Goal: Task Accomplishment & Management: Complete application form

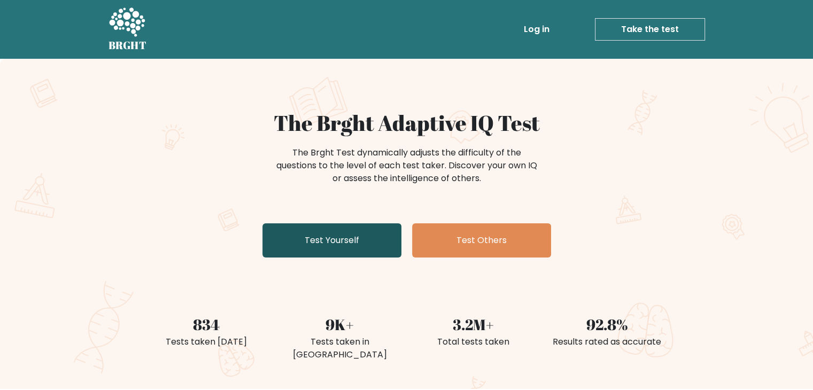
click at [356, 234] on link "Test Yourself" at bounding box center [331, 240] width 139 height 34
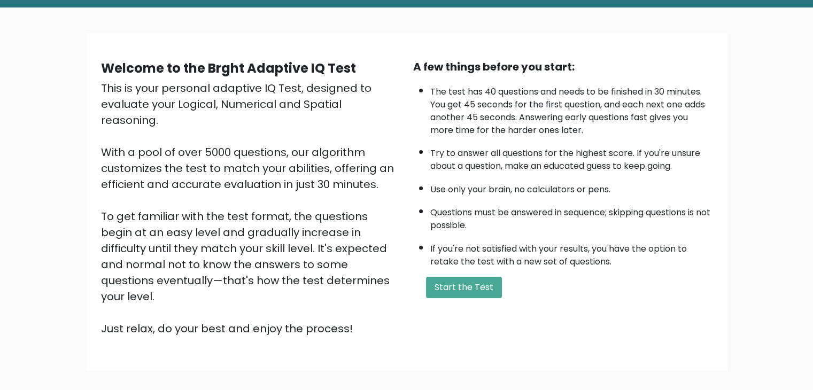
scroll to position [53, 0]
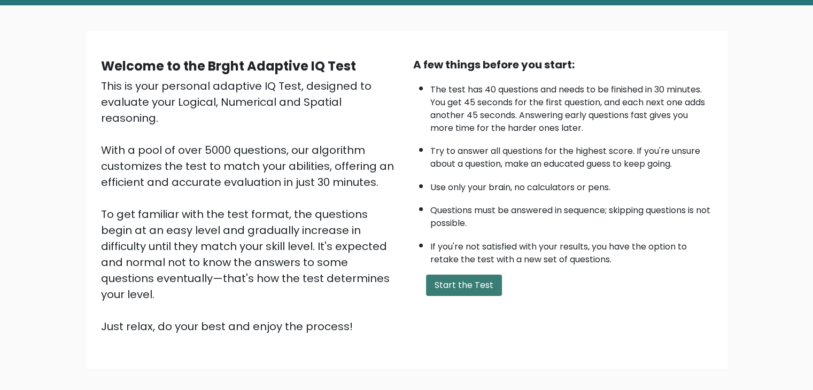
click at [460, 281] on button "Start the Test" at bounding box center [464, 285] width 76 height 21
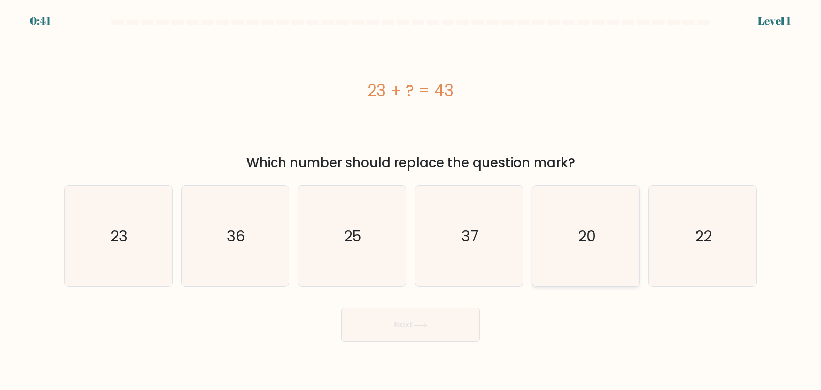
click at [614, 254] on icon "20" at bounding box center [586, 236] width 100 height 100
click at [411, 200] on input "e. 20" at bounding box center [410, 197] width 1 height 5
radio input "true"
click at [420, 325] on icon at bounding box center [420, 326] width 14 height 6
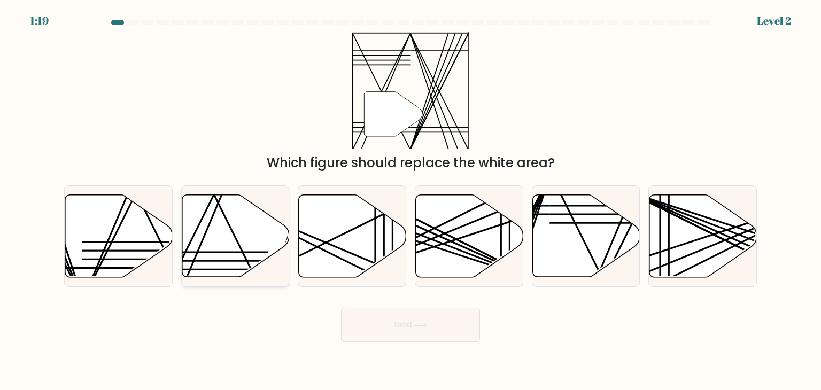
click at [229, 261] on line at bounding box center [214, 261] width 106 height 0
click at [410, 200] on input "b." at bounding box center [410, 197] width 1 height 5
radio input "true"
click at [409, 328] on button "Next" at bounding box center [410, 325] width 139 height 34
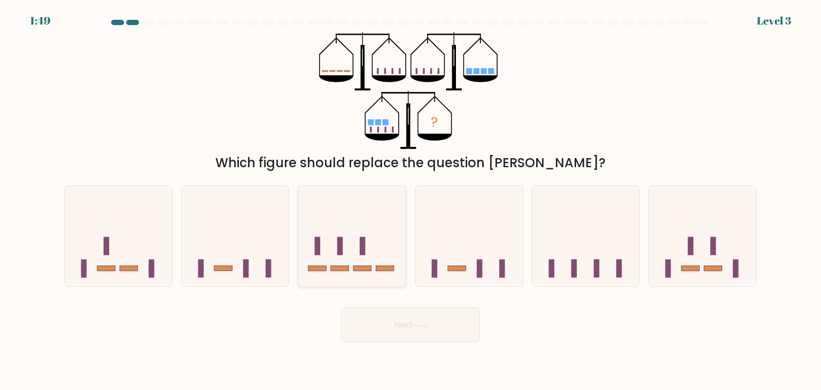
click at [337, 242] on icon at bounding box center [351, 236] width 107 height 89
click at [410, 200] on input "c." at bounding box center [410, 197] width 1 height 5
radio input "true"
click at [376, 328] on button "Next" at bounding box center [410, 325] width 139 height 34
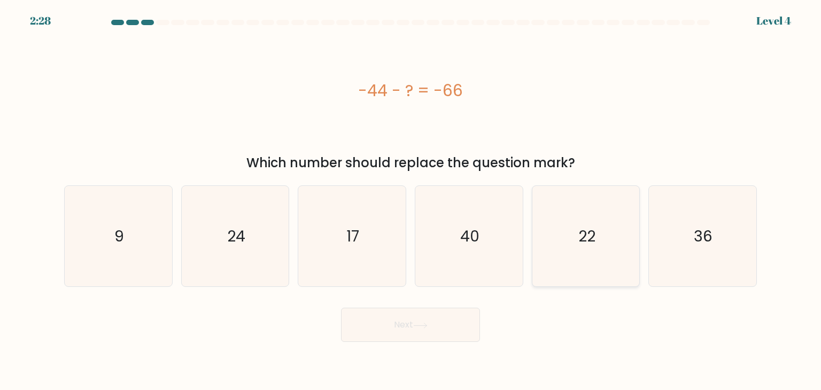
click at [545, 255] on icon "22" at bounding box center [586, 236] width 100 height 100
click at [411, 200] on input "e. 22" at bounding box center [410, 197] width 1 height 5
radio input "true"
click at [422, 324] on icon at bounding box center [420, 326] width 14 height 6
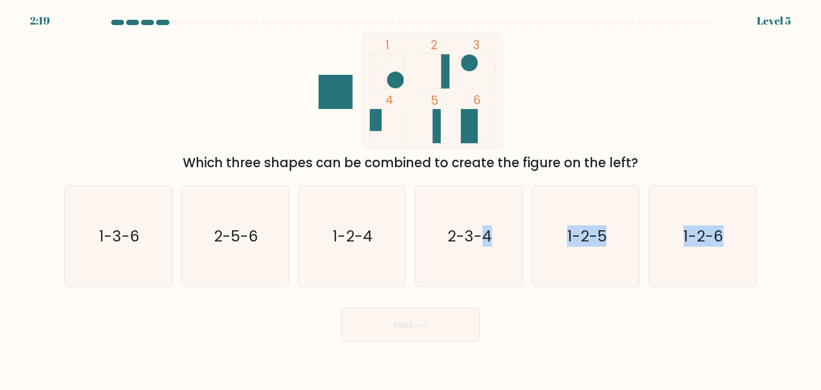
drag, startPoint x: 479, startPoint y: 255, endPoint x: 601, endPoint y: 330, distance: 142.7
click at [603, 331] on form at bounding box center [410, 181] width 821 height 322
click at [599, 329] on div "Next" at bounding box center [410, 321] width 705 height 42
click at [157, 263] on icon "1-3-6" at bounding box center [118, 236] width 100 height 100
click at [410, 200] on input "a. 1-3-6" at bounding box center [410, 197] width 1 height 5
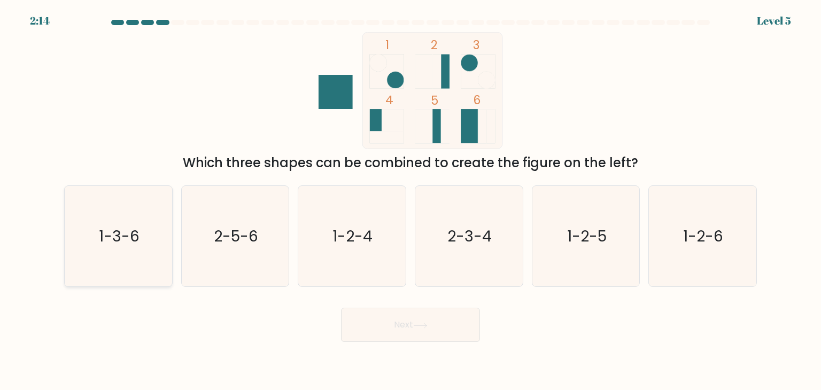
radio input "true"
click at [398, 313] on button "Next" at bounding box center [410, 325] width 139 height 34
click at [402, 322] on button "Next" at bounding box center [410, 325] width 139 height 34
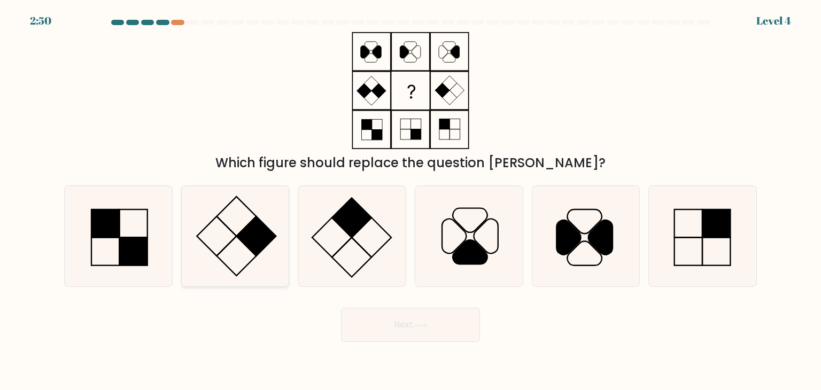
click at [256, 237] on rect at bounding box center [257, 236] width 40 height 40
click at [410, 200] on input "b." at bounding box center [410, 197] width 1 height 5
radio input "true"
click at [385, 320] on button "Next" at bounding box center [410, 325] width 139 height 34
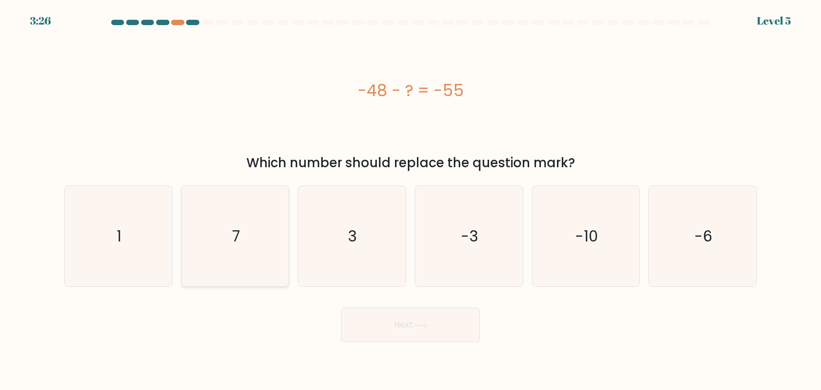
click at [250, 224] on icon "7" at bounding box center [235, 236] width 100 height 100
click at [410, 200] on input "b. 7" at bounding box center [410, 197] width 1 height 5
radio input "true"
click at [412, 333] on button "Next" at bounding box center [410, 325] width 139 height 34
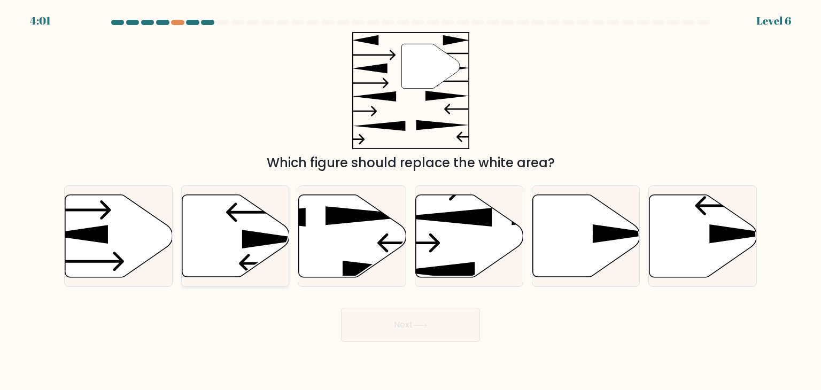
click at [243, 251] on icon at bounding box center [235, 236] width 107 height 82
click at [410, 200] on input "b." at bounding box center [410, 197] width 1 height 5
radio input "true"
click at [415, 324] on button "Next" at bounding box center [410, 325] width 139 height 34
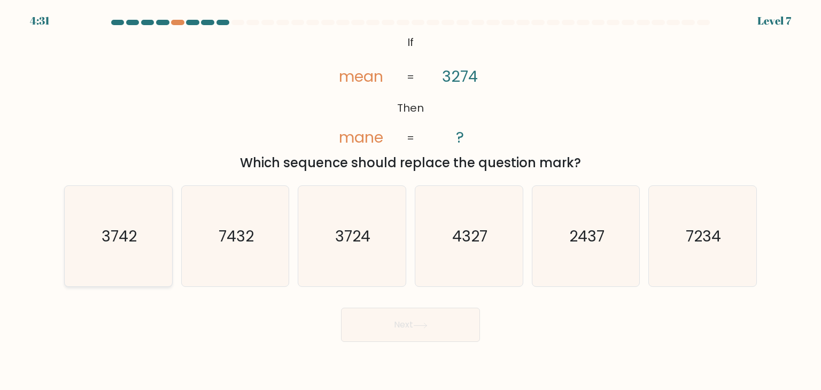
click at [148, 236] on icon "3742" at bounding box center [118, 236] width 100 height 100
click at [410, 200] on input "a. 3742" at bounding box center [410, 197] width 1 height 5
radio input "true"
click at [442, 329] on button "Next" at bounding box center [410, 325] width 139 height 34
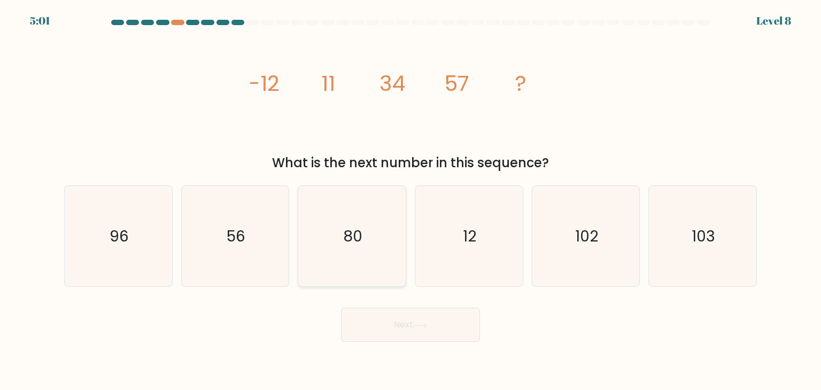
click at [344, 237] on text "80" at bounding box center [353, 236] width 19 height 21
click at [410, 200] on input "c. 80" at bounding box center [410, 197] width 1 height 5
radio input "true"
click at [437, 330] on button "Next" at bounding box center [410, 325] width 139 height 34
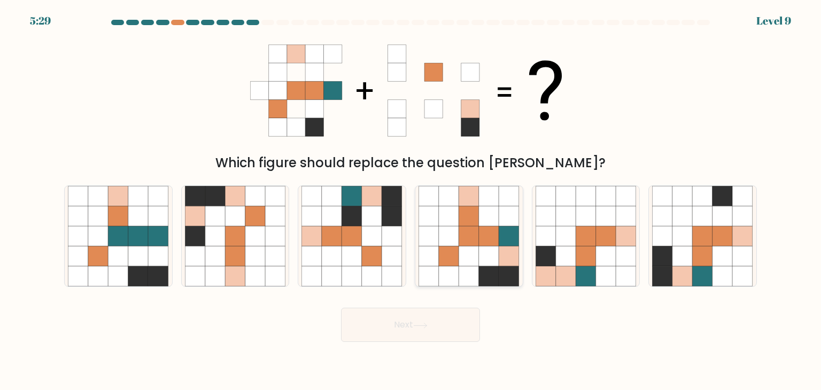
click at [472, 223] on icon at bounding box center [469, 216] width 20 height 20
click at [411, 200] on input "d." at bounding box center [410, 197] width 1 height 5
radio input "true"
click at [423, 327] on icon at bounding box center [420, 326] width 14 height 6
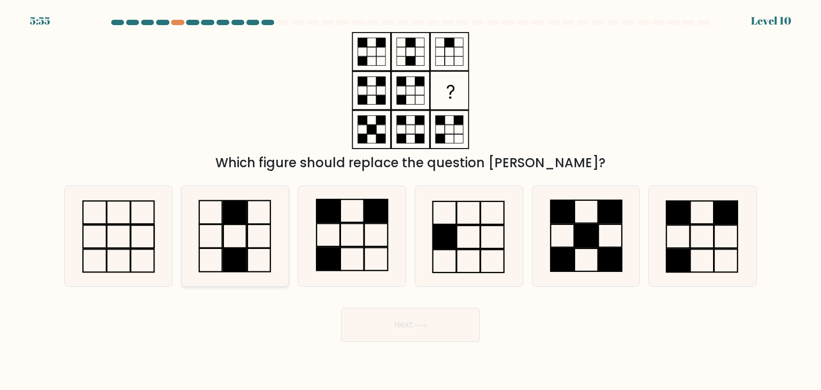
click at [267, 231] on icon at bounding box center [235, 236] width 100 height 100
click at [410, 200] on input "b." at bounding box center [410, 197] width 1 height 5
radio input "true"
click at [412, 330] on button "Next" at bounding box center [410, 325] width 139 height 34
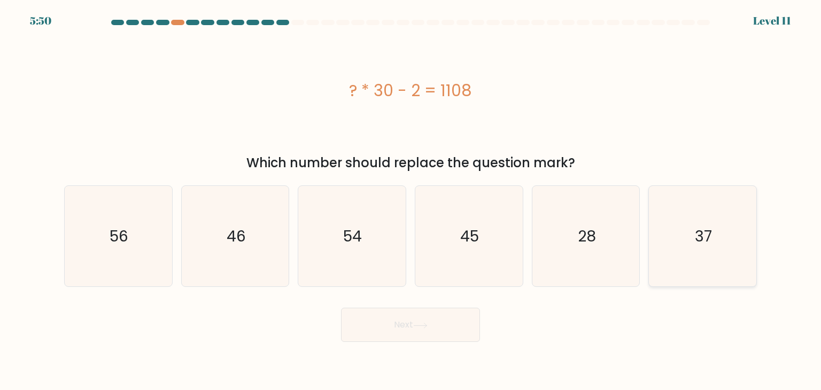
click at [744, 246] on icon "37" at bounding box center [702, 236] width 100 height 100
click at [411, 200] on input "f. 37" at bounding box center [410, 197] width 1 height 5
radio input "true"
click at [417, 324] on icon at bounding box center [420, 326] width 14 height 6
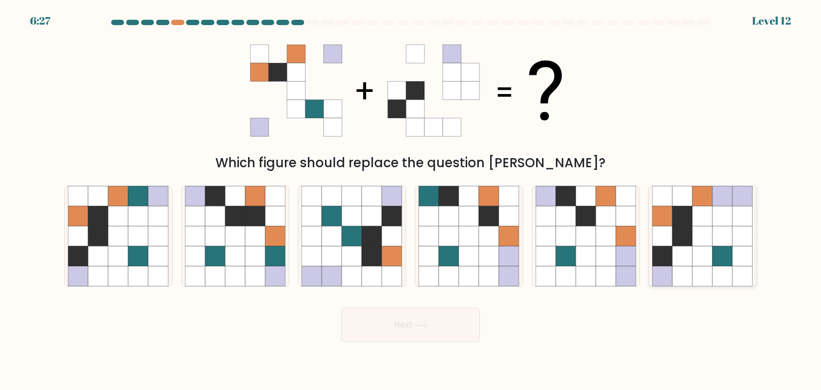
click at [738, 217] on icon at bounding box center [743, 216] width 20 height 20
click at [411, 200] on input "f." at bounding box center [410, 197] width 1 height 5
radio input "true"
click at [405, 330] on button "Next" at bounding box center [410, 325] width 139 height 34
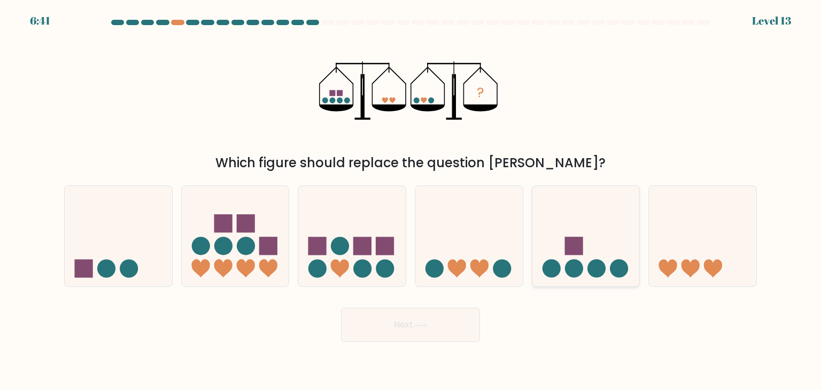
click at [622, 240] on icon at bounding box center [585, 236] width 107 height 89
click at [411, 200] on input "e." at bounding box center [410, 197] width 1 height 5
radio input "true"
click at [401, 324] on button "Next" at bounding box center [410, 325] width 139 height 34
click at [410, 328] on button "Next" at bounding box center [410, 325] width 139 height 34
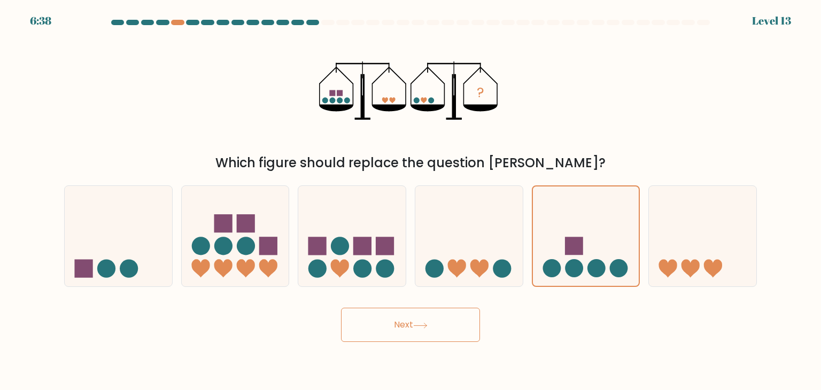
click at [455, 329] on button "Next" at bounding box center [410, 325] width 139 height 34
click at [444, 331] on button "Next" at bounding box center [410, 325] width 139 height 34
click at [607, 209] on icon at bounding box center [586, 236] width 106 height 88
click at [411, 200] on input "e." at bounding box center [410, 197] width 1 height 5
click at [607, 209] on icon at bounding box center [586, 236] width 106 height 88
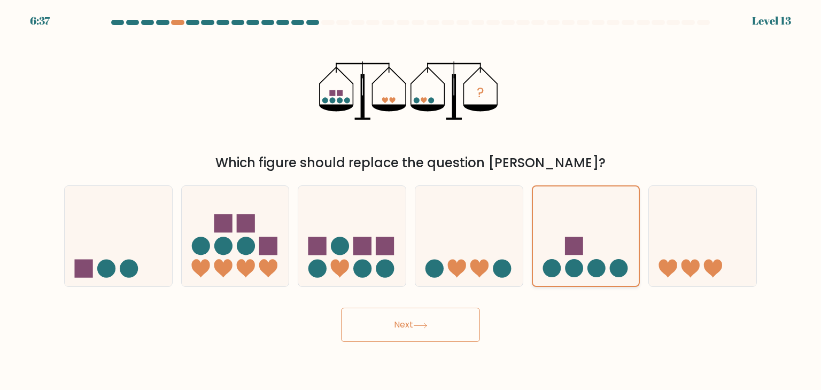
click at [411, 200] on input "e." at bounding box center [410, 197] width 1 height 5
click at [402, 324] on button "Next" at bounding box center [410, 325] width 139 height 34
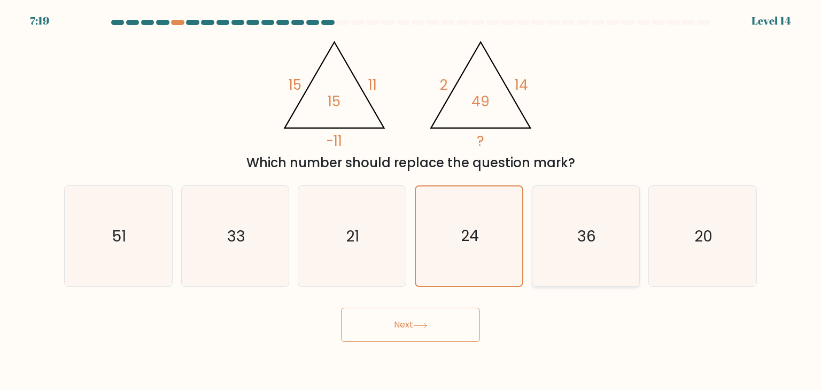
click at [573, 245] on icon "36" at bounding box center [586, 236] width 100 height 100
click at [411, 200] on input "e. 36" at bounding box center [410, 197] width 1 height 5
radio input "true"
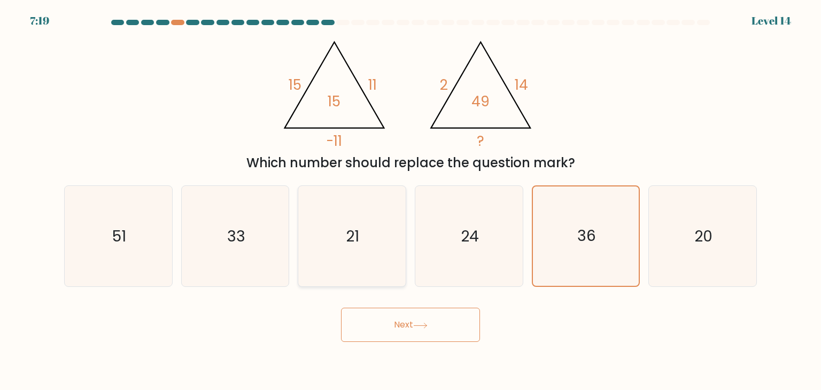
click at [327, 244] on icon "21" at bounding box center [351, 236] width 100 height 100
click at [410, 200] on input "c. 21" at bounding box center [410, 197] width 1 height 5
radio input "true"
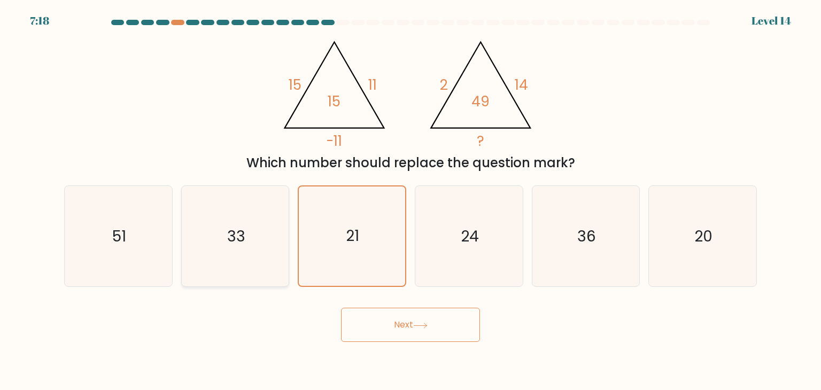
drag, startPoint x: 208, startPoint y: 236, endPoint x: 167, endPoint y: 231, distance: 41.4
click at [207, 236] on icon "33" at bounding box center [235, 236] width 100 height 100
click at [410, 200] on input "b. 33" at bounding box center [410, 197] width 1 height 5
radio input "true"
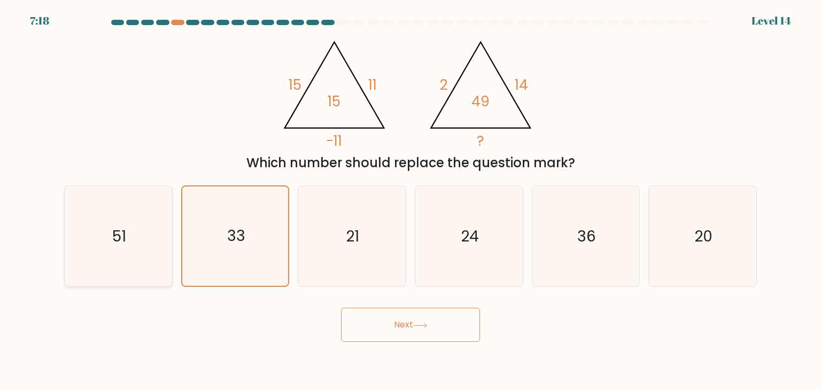
click at [121, 226] on text "51" at bounding box center [119, 236] width 14 height 21
click at [410, 200] on input "a. 51" at bounding box center [410, 197] width 1 height 5
radio input "true"
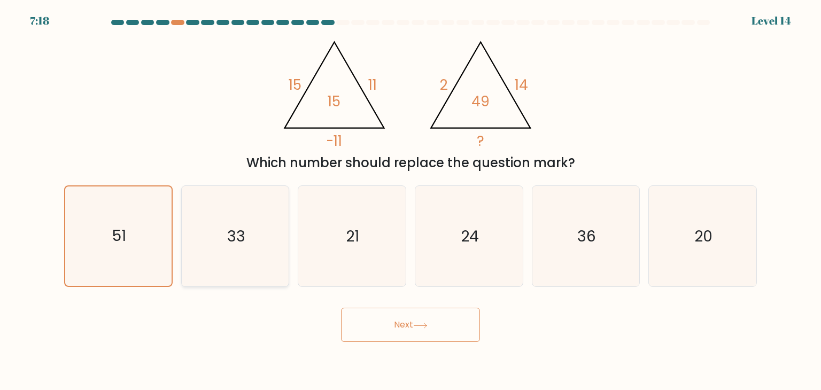
click at [258, 219] on icon "33" at bounding box center [235, 236] width 100 height 100
click at [410, 200] on input "b. 33" at bounding box center [410, 197] width 1 height 5
radio input "true"
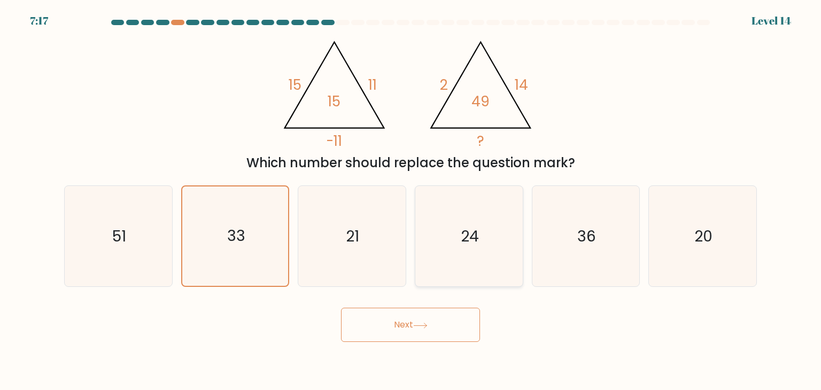
drag, startPoint x: 330, startPoint y: 228, endPoint x: 447, endPoint y: 232, distance: 117.1
click at [355, 230] on icon "21" at bounding box center [351, 236] width 100 height 100
drag, startPoint x: 447, startPoint y: 232, endPoint x: 508, endPoint y: 238, distance: 61.7
click at [498, 237] on icon "24" at bounding box center [468, 236] width 100 height 100
click at [572, 241] on icon "36" at bounding box center [586, 236] width 100 height 100
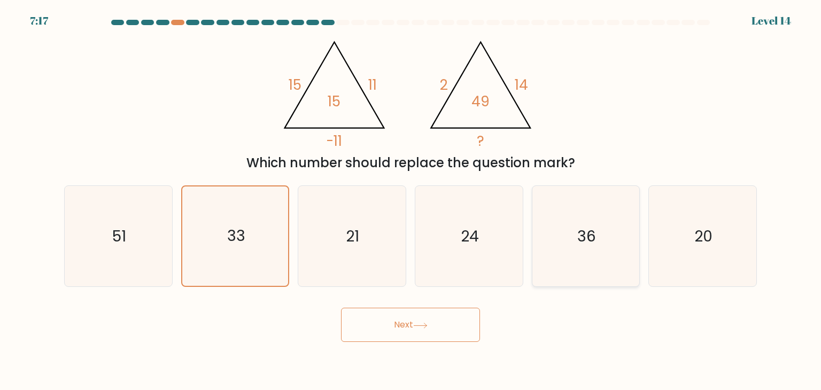
click at [411, 200] on input "e. 36" at bounding box center [410, 197] width 1 height 5
radio input "true"
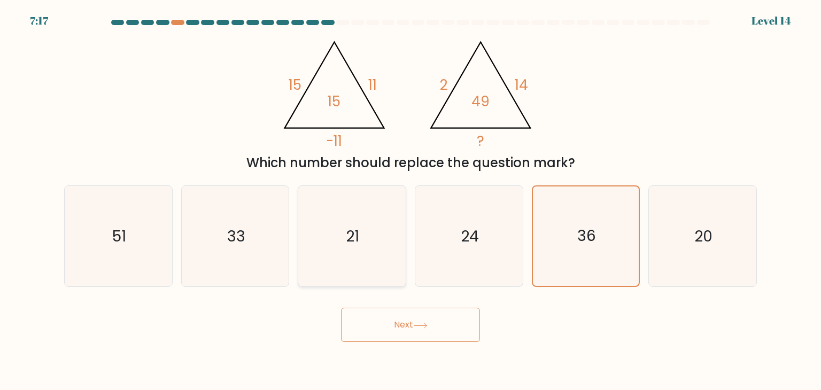
click at [325, 240] on icon "21" at bounding box center [351, 236] width 100 height 100
click at [410, 200] on input "c. 21" at bounding box center [410, 197] width 1 height 5
radio input "true"
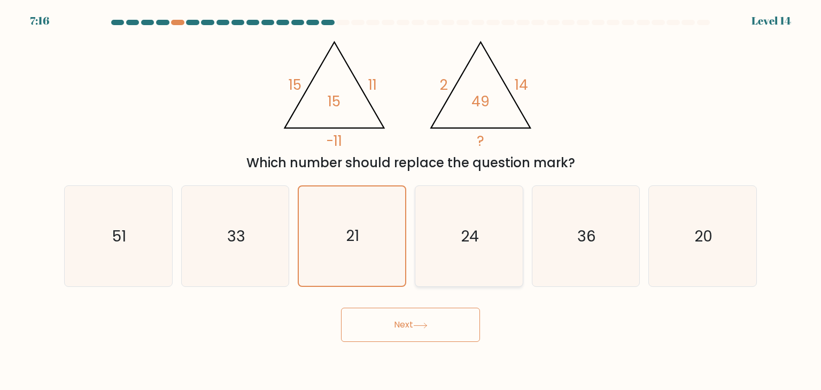
click at [490, 244] on icon "24" at bounding box center [468, 236] width 100 height 100
click at [411, 200] on input "d. 24" at bounding box center [410, 197] width 1 height 5
radio input "true"
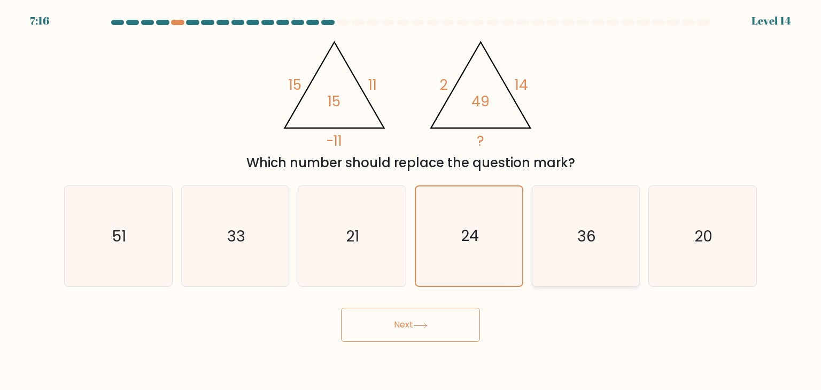
click at [602, 248] on icon "36" at bounding box center [586, 236] width 100 height 100
click at [411, 200] on input "e. 36" at bounding box center [410, 197] width 1 height 5
radio input "true"
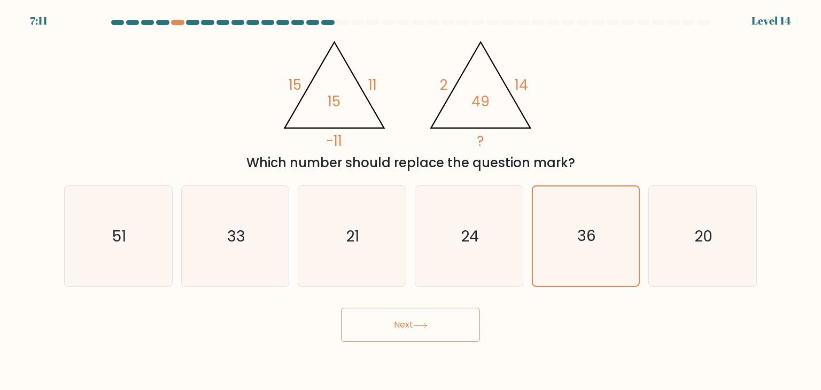
click at [404, 344] on body "7:11 Level 14" at bounding box center [410, 195] width 821 height 390
click at [408, 331] on button "Next" at bounding box center [410, 325] width 139 height 34
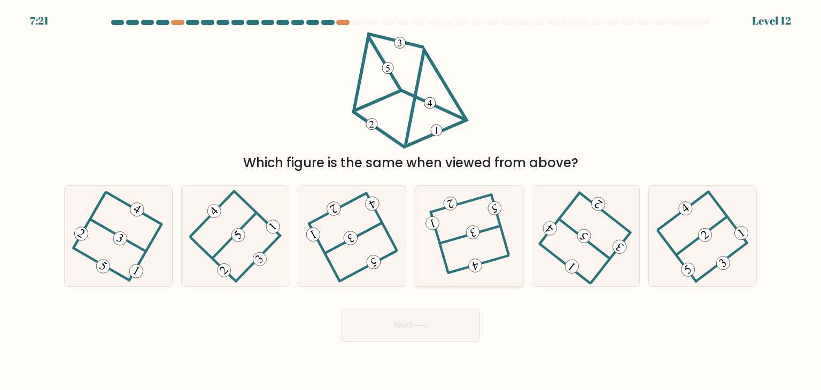
click at [479, 227] on icon at bounding box center [468, 236] width 77 height 81
click at [411, 200] on input "d." at bounding box center [410, 197] width 1 height 5
radio input "true"
click at [427, 321] on button "Next" at bounding box center [410, 325] width 139 height 34
click at [408, 328] on button "Next" at bounding box center [410, 325] width 139 height 34
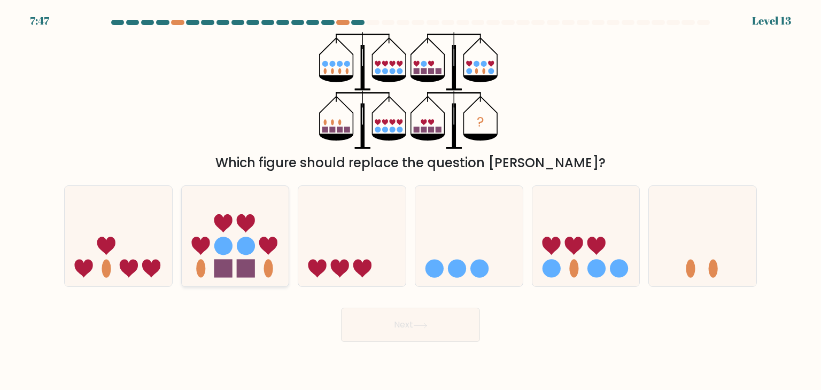
click at [251, 251] on circle at bounding box center [246, 246] width 18 height 18
click at [410, 200] on input "b." at bounding box center [410, 197] width 1 height 5
radio input "true"
click at [432, 317] on button "Next" at bounding box center [410, 325] width 139 height 34
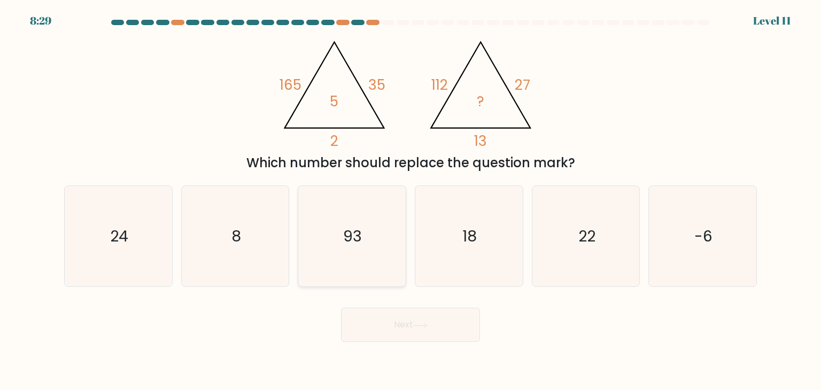
click at [324, 237] on icon "93" at bounding box center [351, 236] width 100 height 100
click at [410, 200] on input "c. 93" at bounding box center [410, 197] width 1 height 5
radio input "true"
click at [367, 329] on button "Next" at bounding box center [410, 325] width 139 height 34
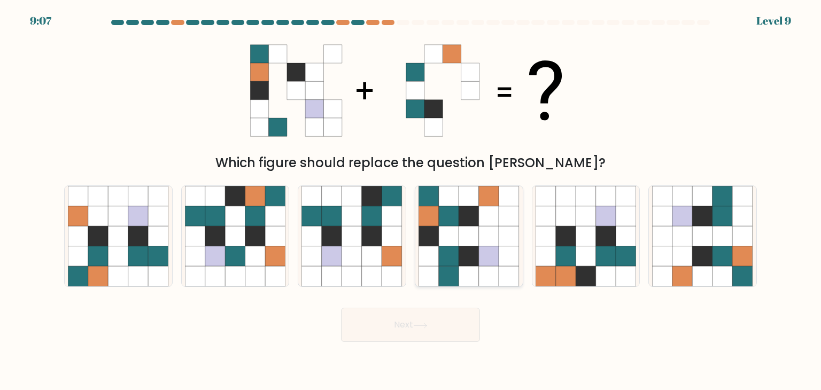
click at [463, 238] on icon at bounding box center [469, 236] width 20 height 20
click at [411, 200] on input "d." at bounding box center [410, 197] width 1 height 5
radio input "true"
click at [421, 320] on button "Next" at bounding box center [410, 325] width 139 height 34
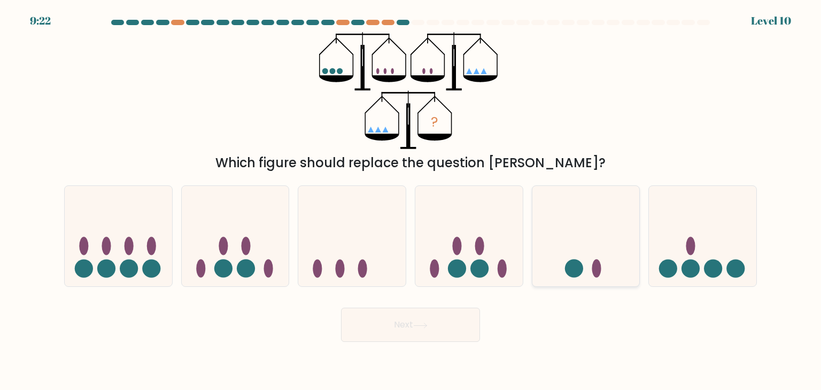
click at [560, 238] on icon at bounding box center [585, 236] width 107 height 89
click at [411, 200] on input "e." at bounding box center [410, 197] width 1 height 5
radio input "true"
click at [397, 323] on button "Next" at bounding box center [410, 325] width 139 height 34
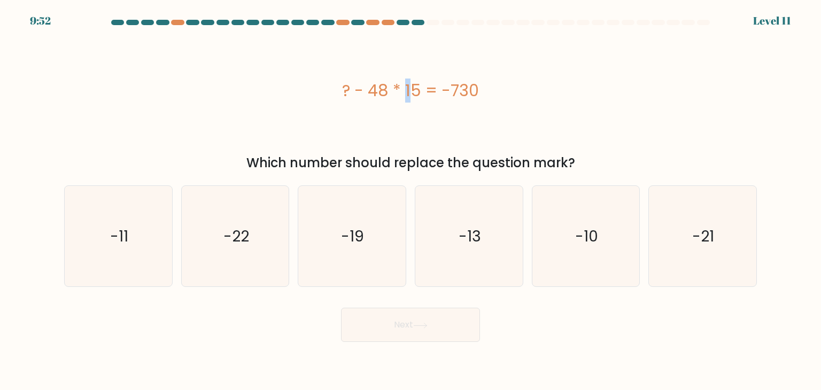
click at [351, 89] on div "? - 48 * 15 = -730" at bounding box center [410, 91] width 693 height 24
click at [345, 90] on div "? - 48 * 15 = -730" at bounding box center [410, 91] width 693 height 24
click at [573, 246] on icon "-10" at bounding box center [586, 236] width 100 height 100
click at [411, 200] on input "e. -10" at bounding box center [410, 197] width 1 height 5
radio input "true"
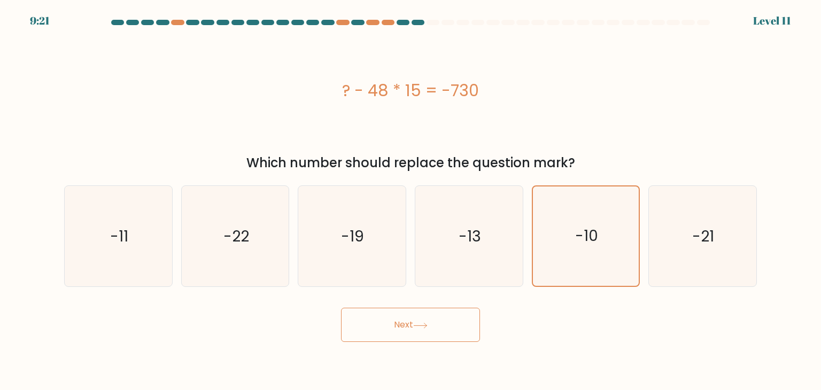
click at [386, 317] on button "Next" at bounding box center [410, 325] width 139 height 34
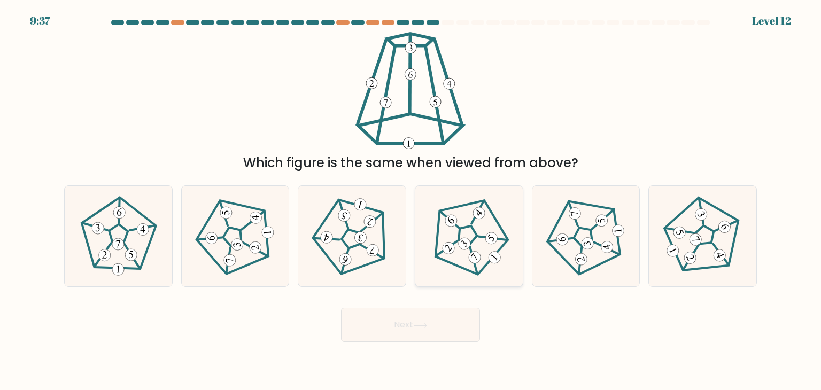
click at [475, 244] on icon at bounding box center [469, 236] width 81 height 81
click at [411, 200] on input "d." at bounding box center [410, 197] width 1 height 5
radio input "true"
click at [408, 315] on button "Next" at bounding box center [410, 325] width 139 height 34
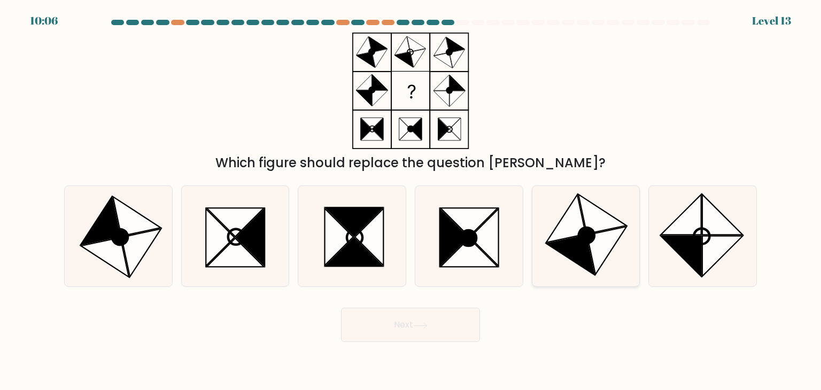
click at [578, 246] on icon at bounding box center [570, 256] width 48 height 40
click at [411, 200] on input "e." at bounding box center [410, 197] width 1 height 5
radio input "true"
click at [395, 323] on button "Next" at bounding box center [410, 325] width 139 height 34
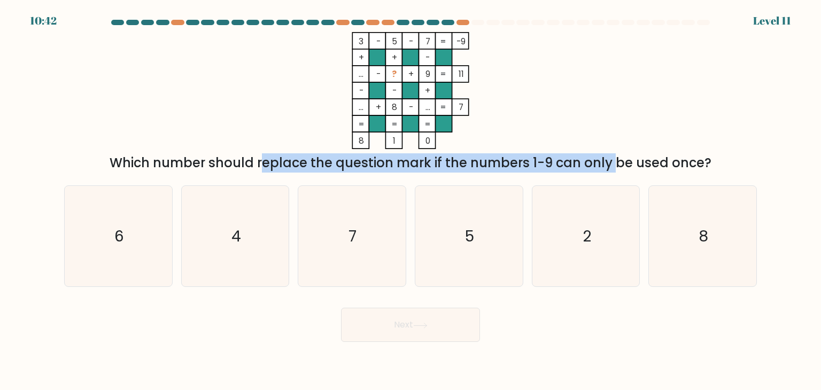
drag, startPoint x: 174, startPoint y: 157, endPoint x: 524, endPoint y: 154, distance: 350.1
click at [524, 154] on div "Which number should replace the question mark if the numbers 1-9 can only be us…" at bounding box center [411, 162] width 680 height 19
click at [466, 161] on div "Which number should replace the question mark if the numbers 1-9 can only be us…" at bounding box center [411, 162] width 680 height 19
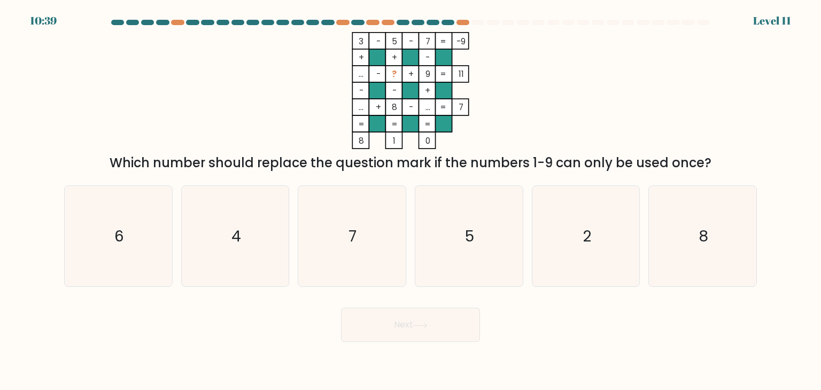
click at [543, 155] on div "Which number should replace the question mark if the numbers 1-9 can only be us…" at bounding box center [411, 162] width 680 height 19
drag, startPoint x: 405, startPoint y: 159, endPoint x: 469, endPoint y: 161, distance: 63.6
click at [469, 161] on div "Which number should replace the question mark if the numbers 1-9 can only be us…" at bounding box center [411, 162] width 680 height 19
click at [491, 160] on div "Which number should replace the question mark if the numbers 1-9 can only be us…" at bounding box center [411, 162] width 680 height 19
click at [245, 224] on icon "4" at bounding box center [235, 236] width 100 height 100
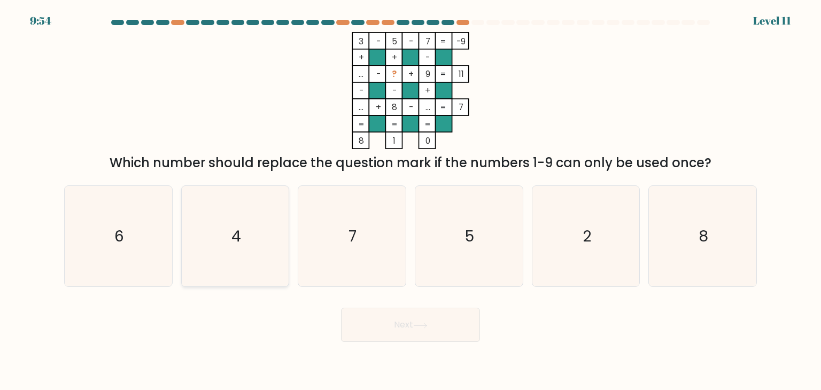
click at [410, 200] on input "b. 4" at bounding box center [410, 197] width 1 height 5
radio input "true"
click at [400, 317] on button "Next" at bounding box center [410, 325] width 139 height 34
click at [400, 322] on button "Next" at bounding box center [410, 325] width 139 height 34
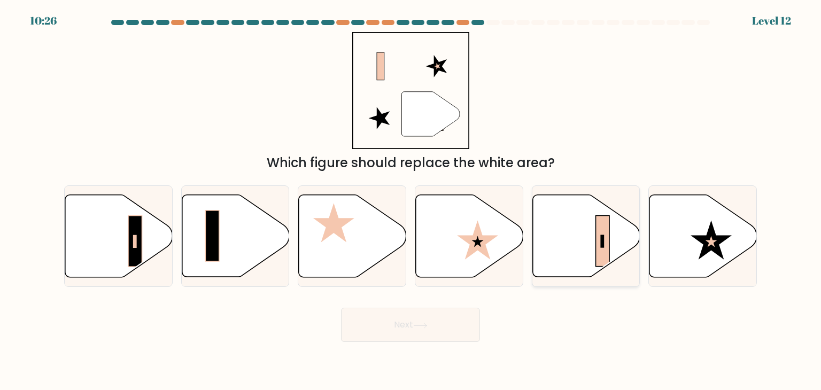
click at [594, 267] on icon at bounding box center [585, 236] width 107 height 82
click at [411, 200] on input "e." at bounding box center [410, 197] width 1 height 5
radio input "true"
click at [445, 329] on button "Next" at bounding box center [410, 325] width 139 height 34
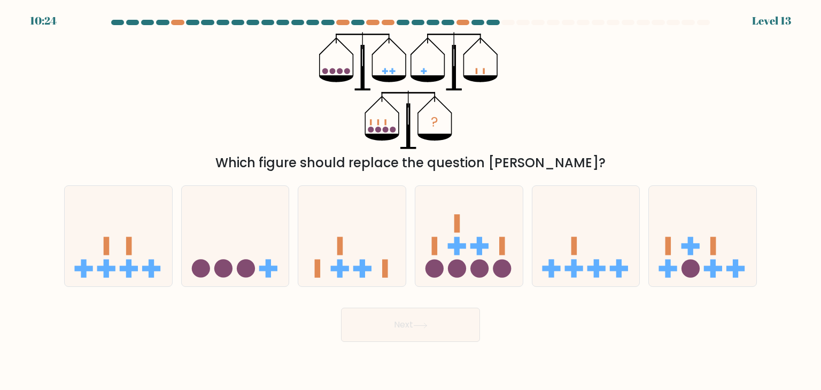
click at [789, 245] on form at bounding box center [410, 181] width 821 height 322
click at [471, 243] on icon at bounding box center [468, 236] width 107 height 89
click at [411, 200] on input "d." at bounding box center [410, 197] width 1 height 5
radio input "true"
click at [577, 247] on icon at bounding box center [585, 236] width 107 height 89
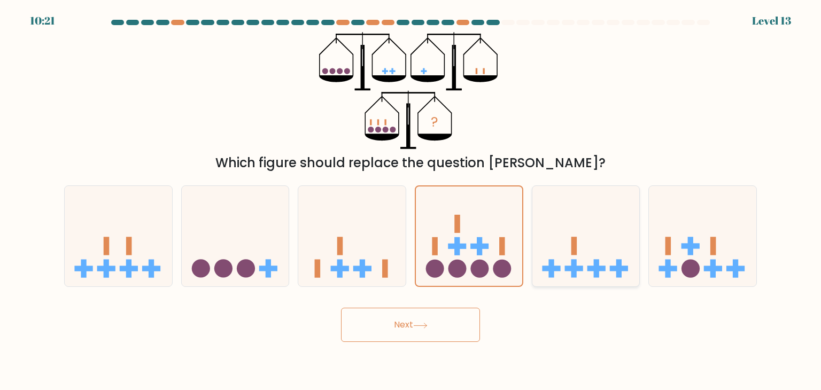
click at [411, 200] on input "e." at bounding box center [410, 197] width 1 height 5
radio input "true"
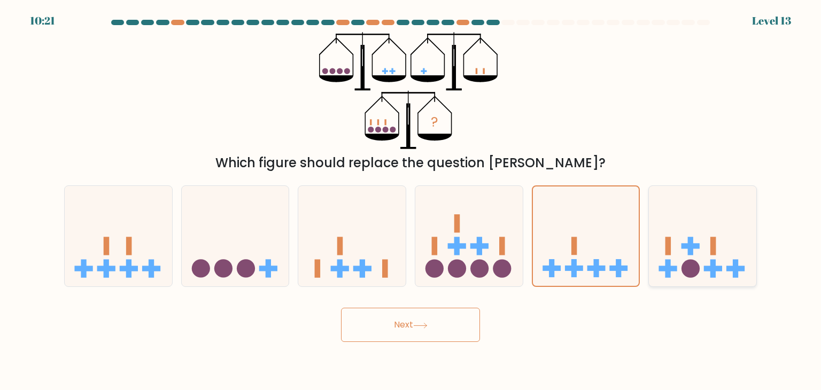
click at [689, 249] on rect at bounding box center [690, 246] width 5 height 18
click at [411, 200] on input "f." at bounding box center [410, 197] width 1 height 5
radio input "true"
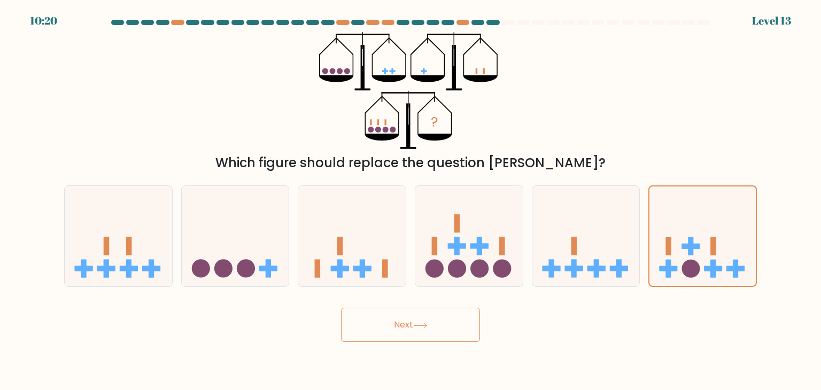
click at [446, 317] on button "Next" at bounding box center [410, 325] width 139 height 34
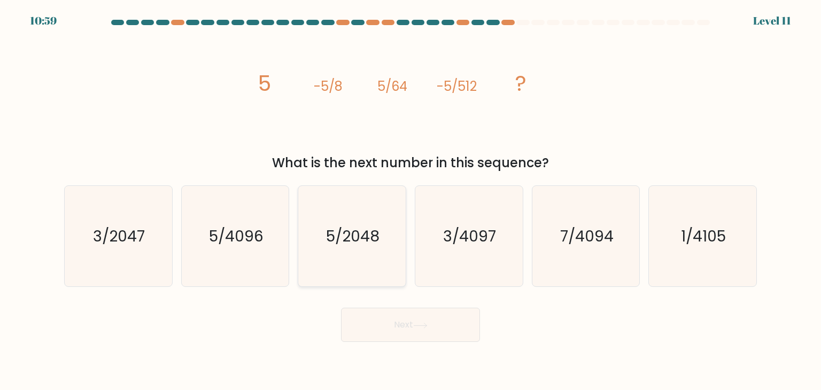
click at [329, 255] on icon "5/2048" at bounding box center [351, 236] width 100 height 100
click at [410, 200] on input "c. 5/2048" at bounding box center [410, 197] width 1 height 5
radio input "true"
click at [365, 321] on button "Next" at bounding box center [410, 325] width 139 height 34
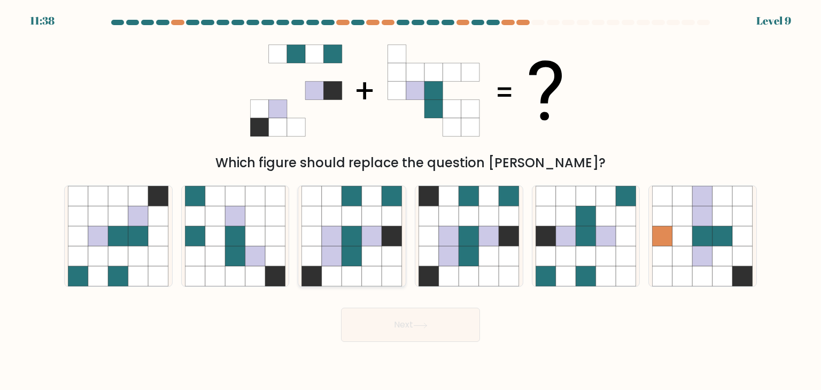
click at [321, 218] on icon at bounding box center [312, 216] width 20 height 20
click at [410, 200] on input "c." at bounding box center [410, 197] width 1 height 5
radio input "true"
click at [375, 325] on button "Next" at bounding box center [410, 325] width 139 height 34
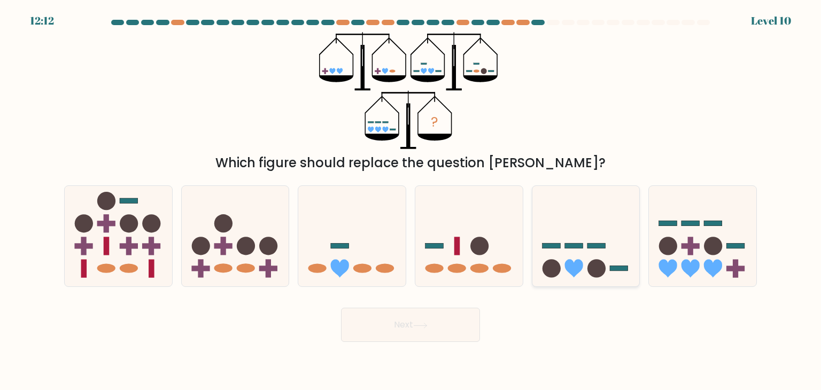
click at [617, 282] on div at bounding box center [586, 236] width 108 height 102
click at [411, 200] on input "e." at bounding box center [410, 197] width 1 height 5
radio input "true"
click at [380, 320] on button "Next" at bounding box center [410, 325] width 139 height 34
click at [406, 323] on button "Next" at bounding box center [410, 325] width 139 height 34
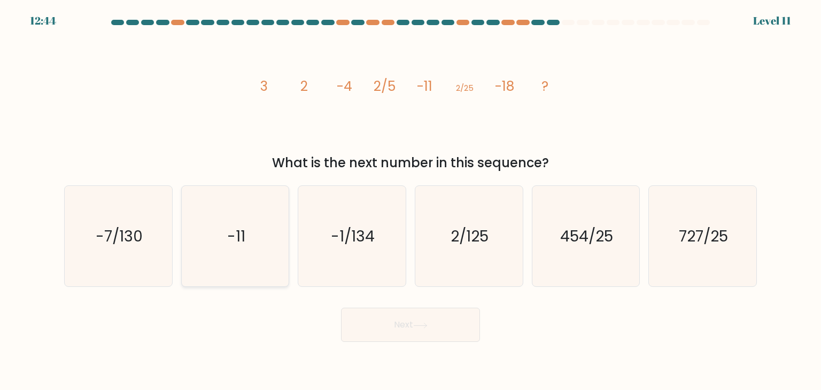
click at [246, 244] on icon "-11" at bounding box center [235, 236] width 100 height 100
click at [410, 200] on input "b. -11" at bounding box center [410, 197] width 1 height 5
radio input "true"
click at [383, 326] on button "Next" at bounding box center [410, 325] width 139 height 34
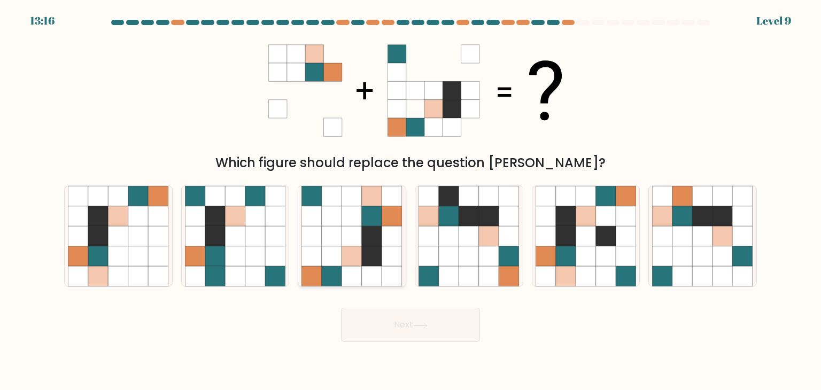
click at [376, 209] on icon at bounding box center [372, 216] width 20 height 20
click at [410, 200] on input "c." at bounding box center [410, 197] width 1 height 5
radio input "true"
click at [418, 323] on icon at bounding box center [420, 326] width 14 height 6
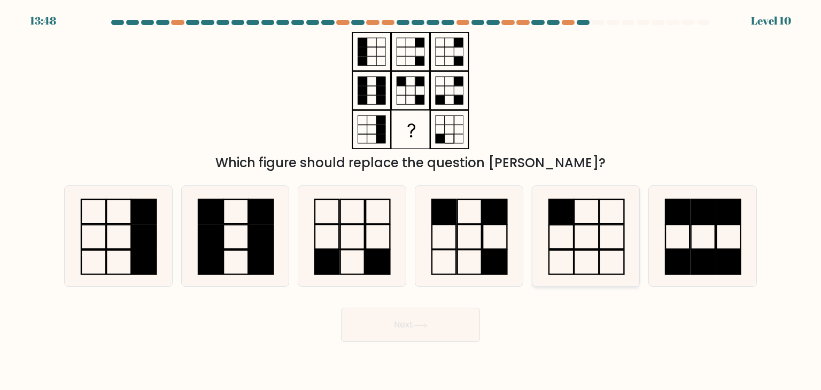
click at [556, 236] on icon at bounding box center [586, 236] width 100 height 100
click at [411, 200] on input "e." at bounding box center [410, 197] width 1 height 5
radio input "true"
click at [451, 328] on button "Next" at bounding box center [410, 325] width 139 height 34
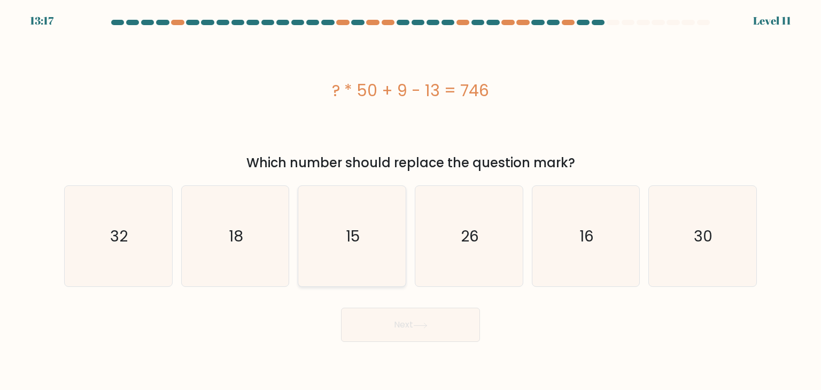
click at [330, 261] on icon "15" at bounding box center [351, 236] width 100 height 100
click at [410, 200] on input "c. 15" at bounding box center [410, 197] width 1 height 5
radio input "true"
click at [372, 336] on button "Next" at bounding box center [410, 325] width 139 height 34
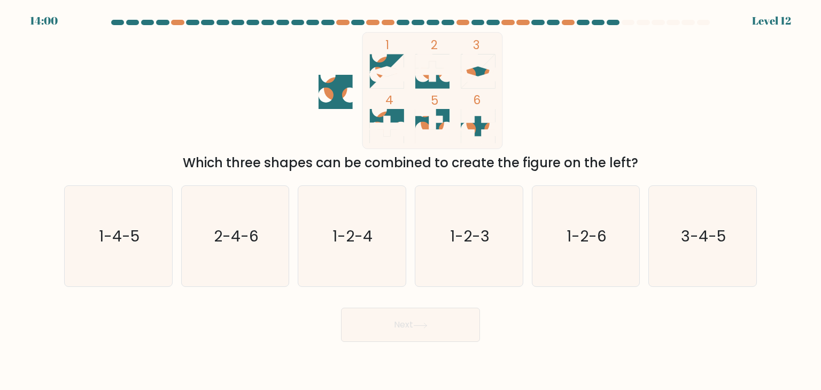
click at [584, 161] on div "Which three shapes can be combined to create the figure on the left?" at bounding box center [411, 162] width 680 height 19
drag, startPoint x: 185, startPoint y: 152, endPoint x: 619, endPoint y: 159, distance: 434.0
click at [600, 155] on div "1 2 3 4 5 6 Which three shapes can be combined to create the figure on the left?" at bounding box center [410, 102] width 705 height 141
click at [620, 161] on div "Which three shapes can be combined to create the figure on the left?" at bounding box center [411, 162] width 680 height 19
drag, startPoint x: 539, startPoint y: 167, endPoint x: 532, endPoint y: 164, distance: 7.2
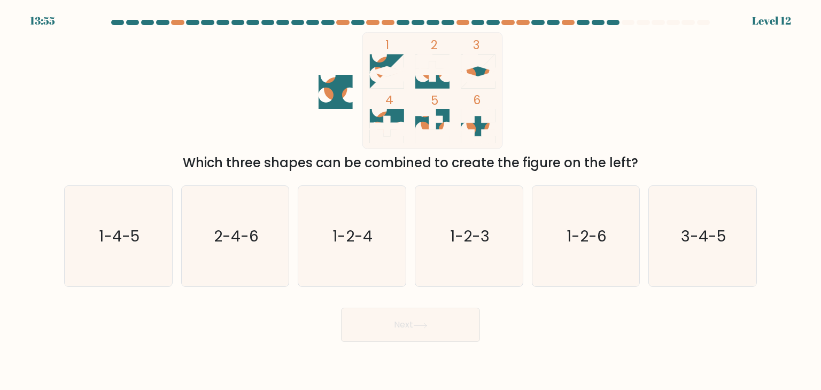
click at [539, 167] on div "Which three shapes can be combined to create the figure on the left?" at bounding box center [411, 162] width 680 height 19
click at [470, 263] on icon "1-2-3" at bounding box center [468, 236] width 100 height 100
click at [411, 200] on input "d. 1-2-3" at bounding box center [410, 197] width 1 height 5
radio input "true"
click at [446, 316] on button "Next" at bounding box center [410, 325] width 139 height 34
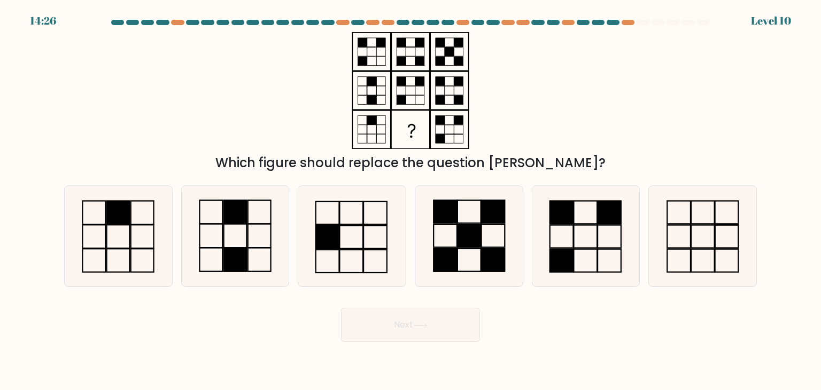
click at [488, 123] on div "Which figure should replace the question mark?" at bounding box center [410, 102] width 705 height 141
click at [259, 213] on icon at bounding box center [235, 236] width 100 height 100
click at [410, 200] on input "b." at bounding box center [410, 197] width 1 height 5
radio input "true"
click at [398, 323] on button "Next" at bounding box center [410, 325] width 139 height 34
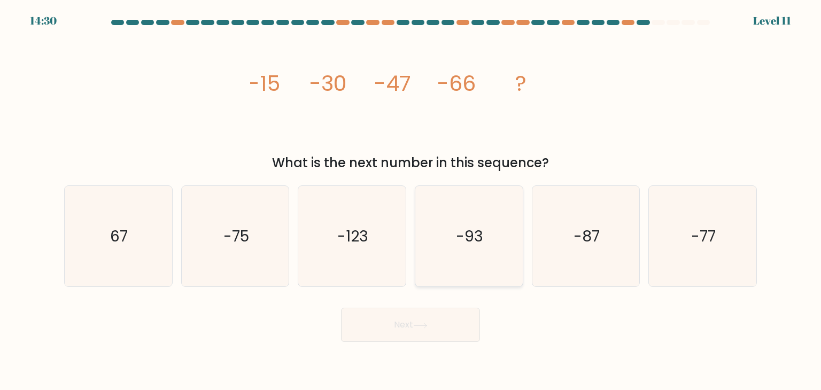
click at [510, 259] on icon "-93" at bounding box center [468, 236] width 100 height 100
click at [411, 200] on input "d. -93" at bounding box center [410, 197] width 1 height 5
radio input "true"
click at [385, 329] on button "Next" at bounding box center [410, 325] width 139 height 34
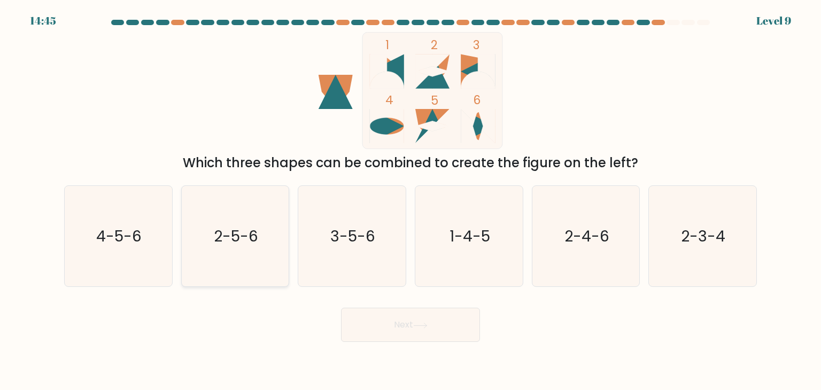
click at [223, 244] on text "2-5-6" at bounding box center [236, 236] width 44 height 21
click at [410, 200] on input "b. 2-5-6" at bounding box center [410, 197] width 1 height 5
radio input "true"
click at [405, 330] on button "Next" at bounding box center [410, 325] width 139 height 34
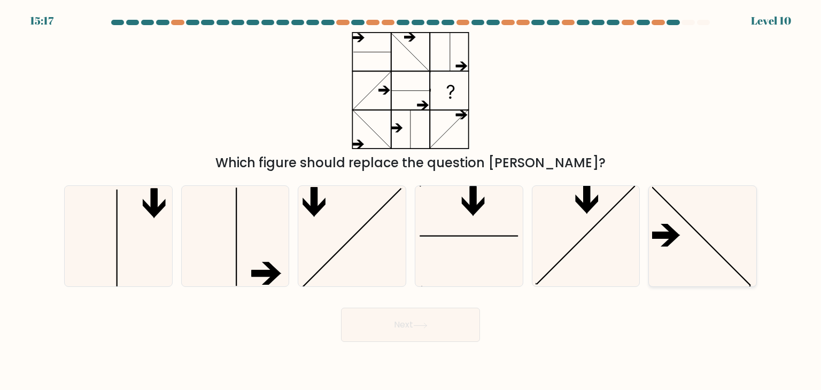
click at [690, 238] on icon at bounding box center [702, 236] width 100 height 100
click at [411, 200] on input "f." at bounding box center [410, 197] width 1 height 5
radio input "true"
click at [413, 313] on button "Next" at bounding box center [410, 325] width 139 height 34
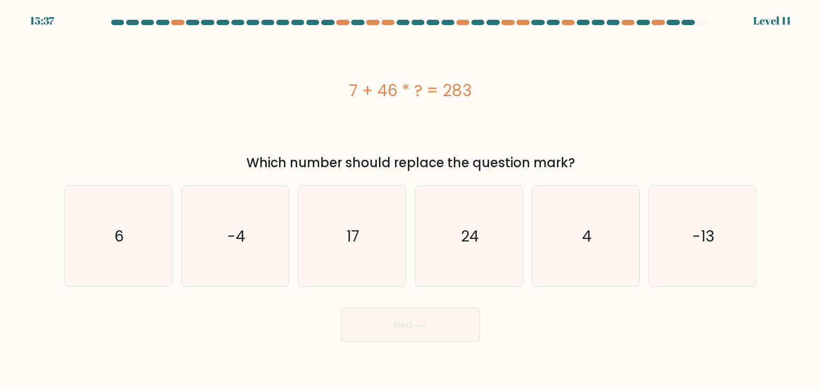
click at [180, 194] on div "b. -4" at bounding box center [235, 236] width 117 height 102
click at [134, 231] on icon "6" at bounding box center [118, 236] width 100 height 100
click at [410, 200] on input "a. 6" at bounding box center [410, 197] width 1 height 5
radio input "true"
click at [428, 323] on icon at bounding box center [420, 326] width 14 height 6
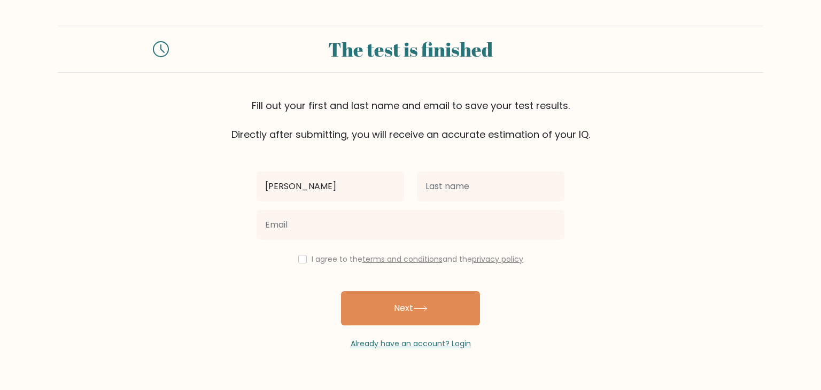
type input "niko"
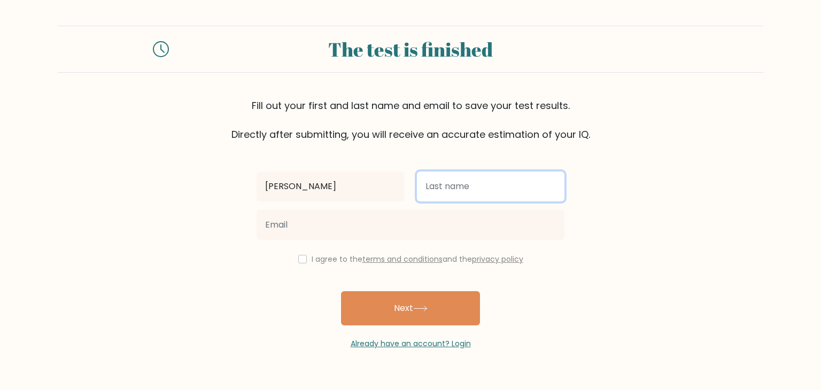
click at [488, 172] on input "text" at bounding box center [491, 187] width 148 height 30
type input "stillniko"
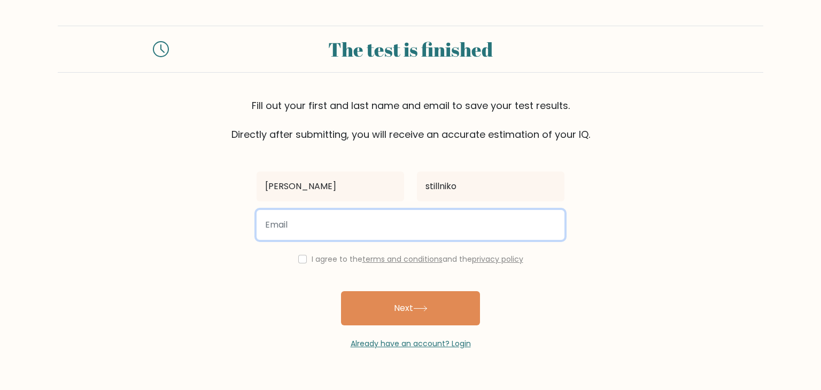
click at [269, 217] on input "email" at bounding box center [411, 225] width 308 height 30
type input "niko0.nik0o0.n1i@gmail.com"
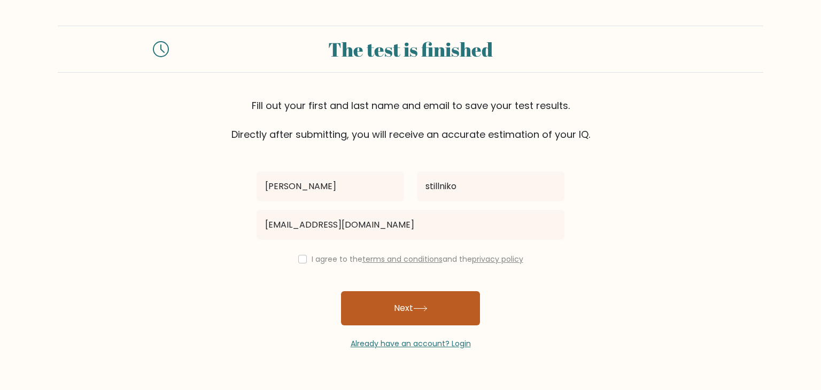
click at [367, 304] on button "Next" at bounding box center [410, 308] width 139 height 34
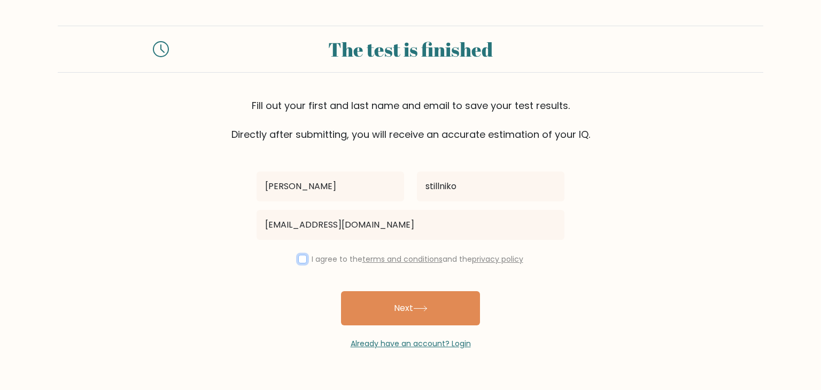
click at [301, 261] on input "checkbox" at bounding box center [302, 259] width 9 height 9
checkbox input "true"
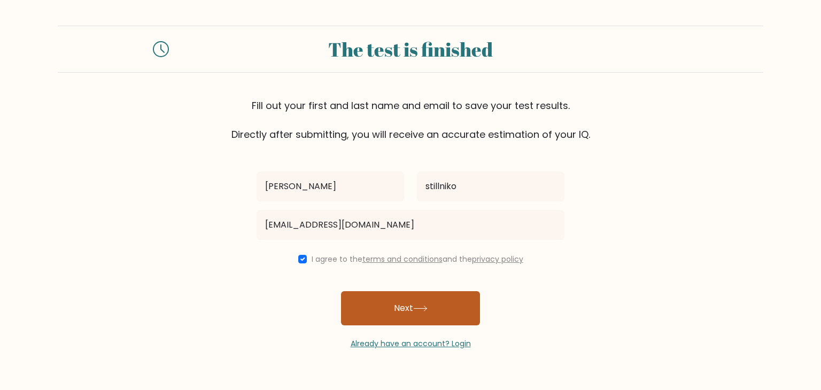
click at [363, 301] on button "Next" at bounding box center [410, 308] width 139 height 34
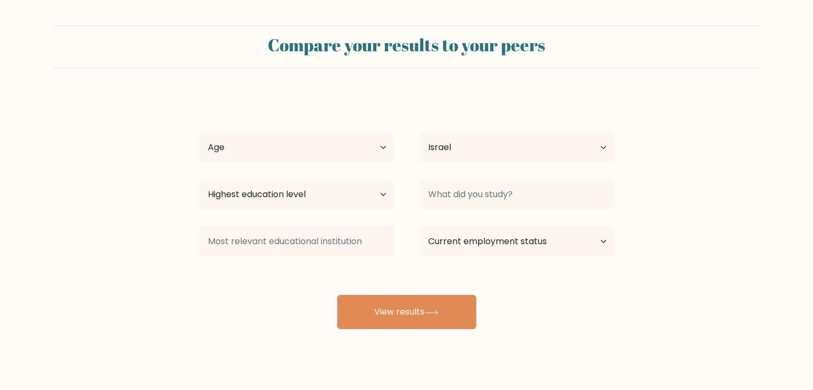
select select "IL"
drag, startPoint x: 342, startPoint y: 133, endPoint x: 342, endPoint y: 145, distance: 12.3
click at [342, 133] on select "Age Under 18 years old 18-24 years old 25-34 years old 35-44 years old 45-54 ye…" at bounding box center [296, 148] width 195 height 30
select select "min_18"
click at [199, 133] on select "Age Under 18 years old 18-24 years old 25-34 years old 35-44 years old 45-54 ye…" at bounding box center [296, 148] width 195 height 30
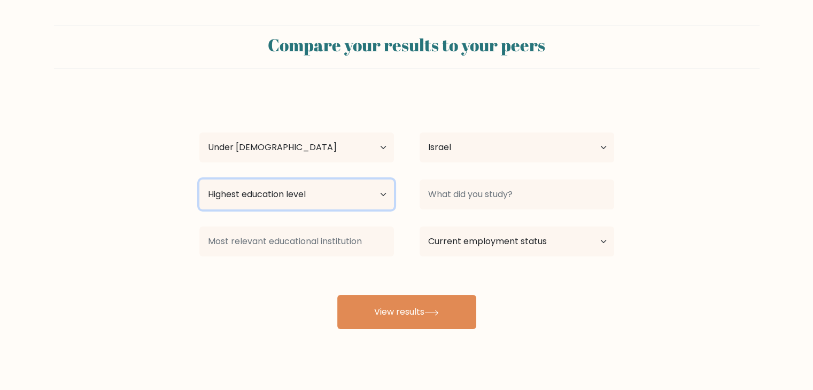
click at [354, 198] on select "Highest education level No schooling Primary Lower Secondary Upper Secondary Oc…" at bounding box center [296, 195] width 195 height 30
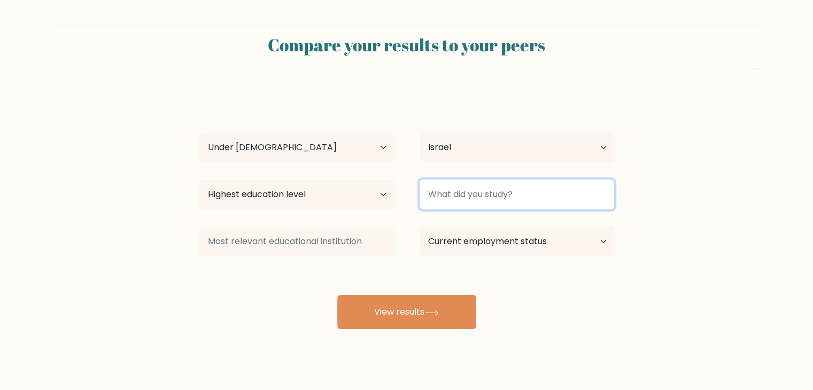
click at [477, 191] on input at bounding box center [517, 195] width 195 height 30
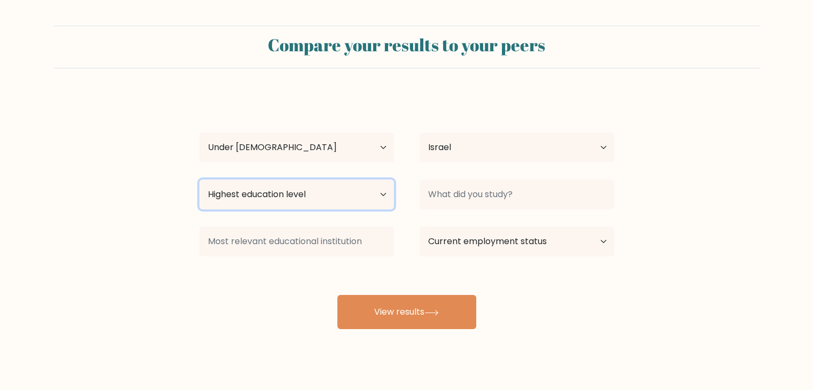
click at [344, 198] on select "Highest education level No schooling Primary Lower Secondary Upper Secondary Oc…" at bounding box center [296, 195] width 195 height 30
drag, startPoint x: 378, startPoint y: 200, endPoint x: 461, endPoint y: 221, distance: 85.4
click at [378, 200] on select "Highest education level No schooling Primary Lower Secondary Upper Secondary Oc…" at bounding box center [296, 195] width 195 height 30
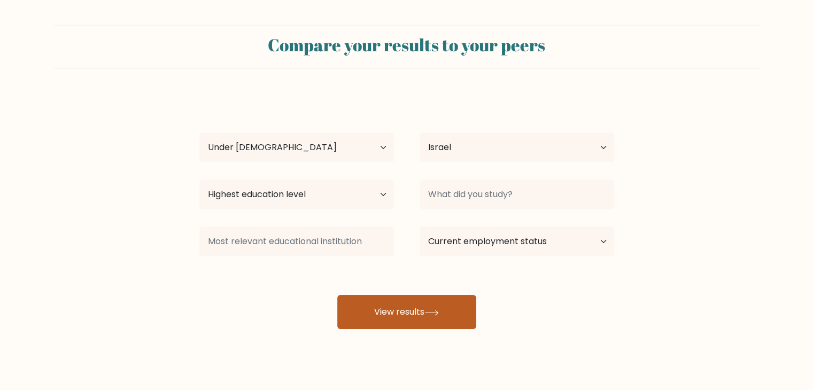
click at [419, 311] on button "View results" at bounding box center [406, 312] width 139 height 34
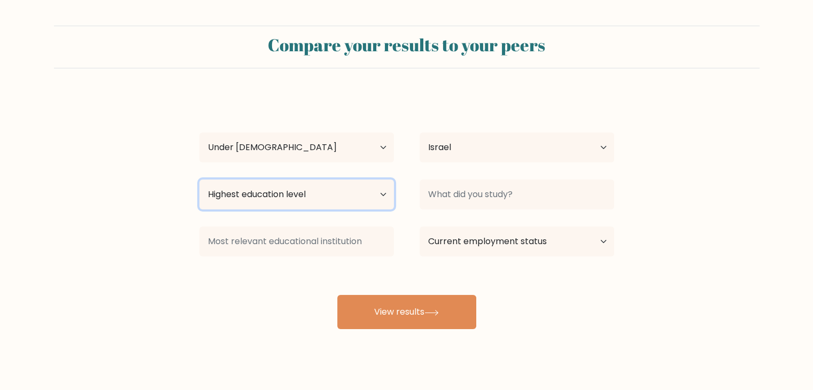
click at [361, 195] on select "Highest education level No schooling Primary Lower Secondary Upper Secondary Oc…" at bounding box center [296, 195] width 195 height 30
select select "upper_secondary"
click at [199, 180] on select "Highest education level No schooling Primary Lower Secondary Upper Secondary Oc…" at bounding box center [296, 195] width 195 height 30
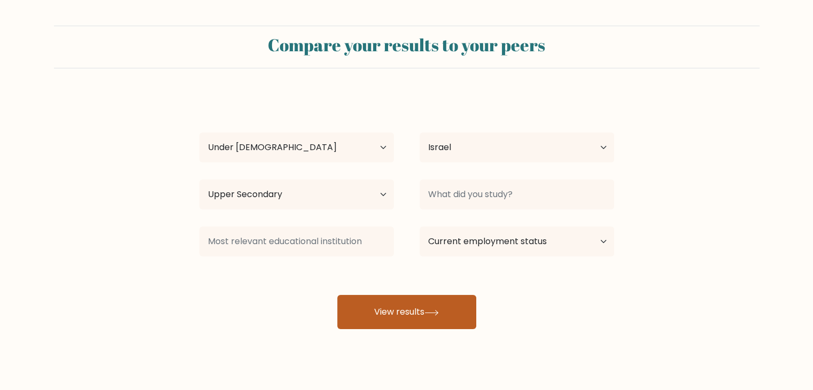
click at [353, 305] on button "View results" at bounding box center [406, 312] width 139 height 34
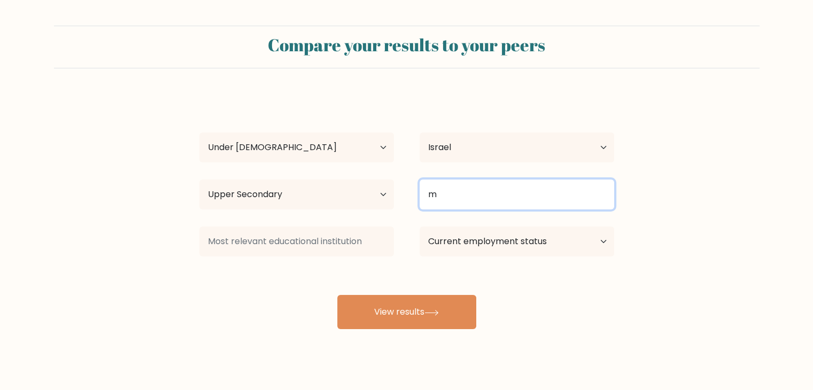
type input "m"
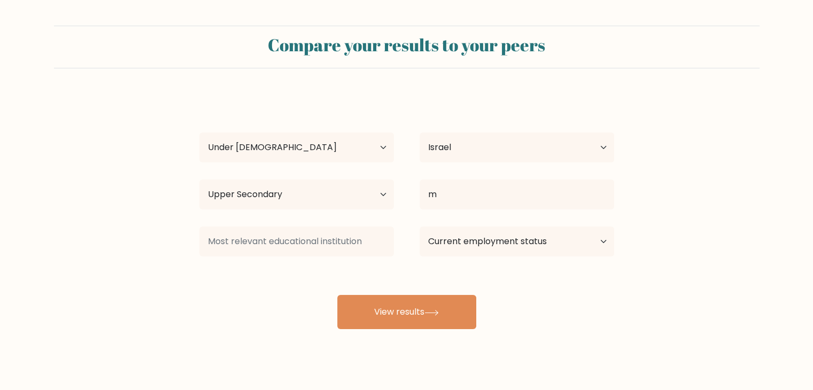
click at [362, 330] on div "Compare your results to your peers niko stillniko Age Under 18 years old 18-24 …" at bounding box center [406, 202] width 813 height 405
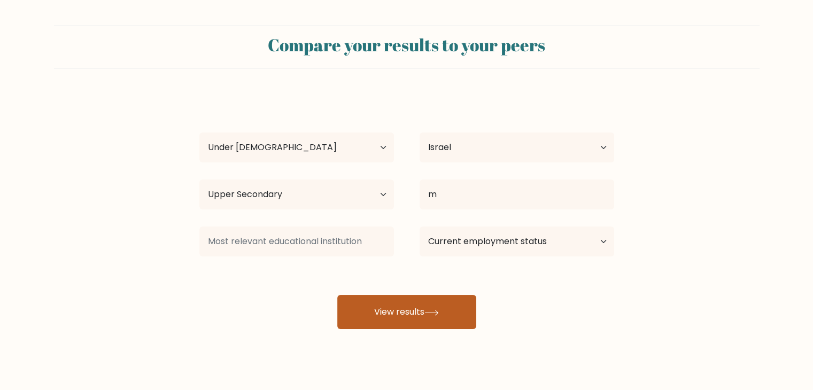
click at [362, 308] on button "View results" at bounding box center [406, 312] width 139 height 34
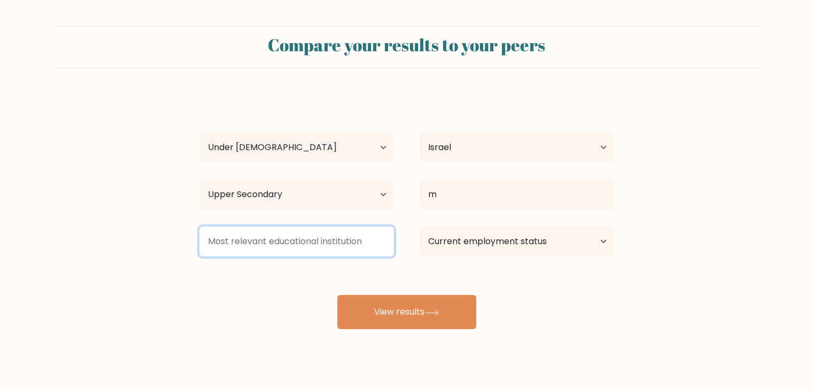
click at [274, 236] on input at bounding box center [296, 242] width 195 height 30
type input "m"
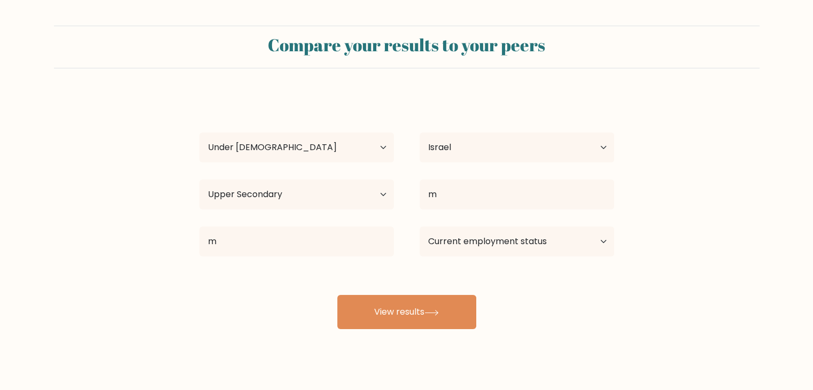
click at [373, 331] on div "Compare your results to your peers niko stillniko Age Under 18 years old 18-24 …" at bounding box center [406, 202] width 813 height 405
click at [529, 215] on div "niko stillniko Age Under 18 years old 18-24 years old 25-34 years old 35-44 yea…" at bounding box center [407, 211] width 428 height 235
click at [517, 245] on select "Current employment status Employed Student Retired Other / prefer not to answer" at bounding box center [517, 242] width 195 height 30
select select "student"
click at [420, 227] on select "Current employment status Employed Student Retired Other / prefer not to answer" at bounding box center [517, 242] width 195 height 30
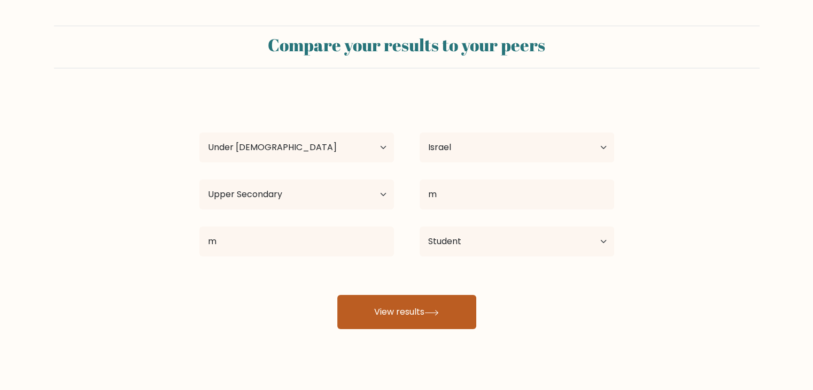
click at [417, 327] on button "View results" at bounding box center [406, 312] width 139 height 34
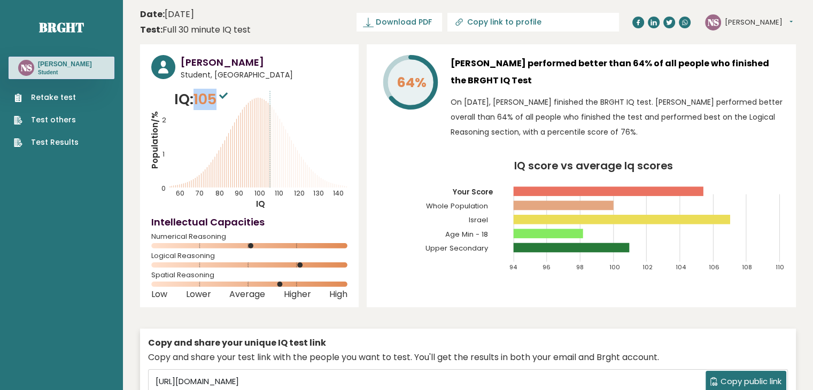
drag, startPoint x: 199, startPoint y: 99, endPoint x: 218, endPoint y: 101, distance: 19.3
click at [218, 101] on span "105" at bounding box center [211, 99] width 37 height 20
click at [210, 100] on span "105" at bounding box center [211, 99] width 37 height 20
drag, startPoint x: 197, startPoint y: 97, endPoint x: 229, endPoint y: 99, distance: 31.6
click at [229, 99] on span "105" at bounding box center [211, 99] width 37 height 20
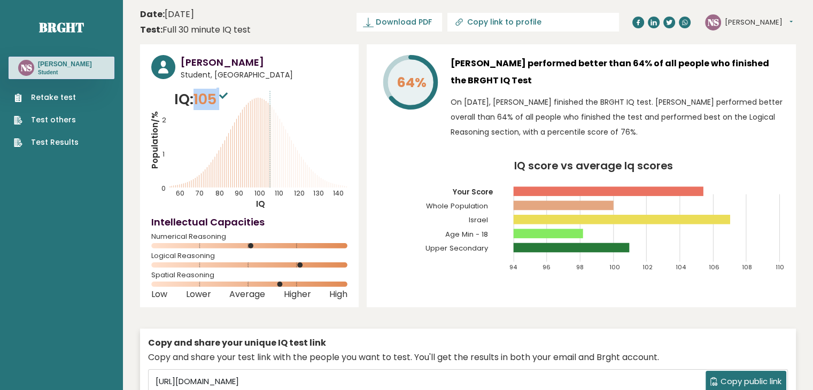
click at [214, 99] on span "105" at bounding box center [211, 99] width 37 height 20
drag, startPoint x: 198, startPoint y: 99, endPoint x: 211, endPoint y: 102, distance: 13.6
click at [211, 102] on span "105" at bounding box center [211, 99] width 37 height 20
drag, startPoint x: 165, startPoint y: 239, endPoint x: 207, endPoint y: 235, distance: 42.9
click at [207, 235] on div "Numerical Reasoning" at bounding box center [249, 243] width 196 height 17
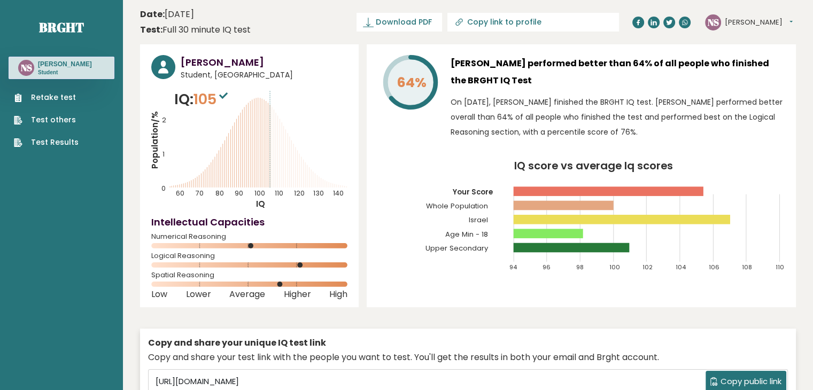
click at [212, 235] on span "Numerical Reasoning" at bounding box center [249, 237] width 196 height 4
drag, startPoint x: 179, startPoint y: 255, endPoint x: 197, endPoint y: 257, distance: 18.3
click at [197, 257] on span "Logical Reasoning" at bounding box center [249, 256] width 196 height 4
click at [161, 255] on span "Logical Reasoning" at bounding box center [249, 256] width 196 height 4
drag, startPoint x: 158, startPoint y: 255, endPoint x: 196, endPoint y: 260, distance: 38.2
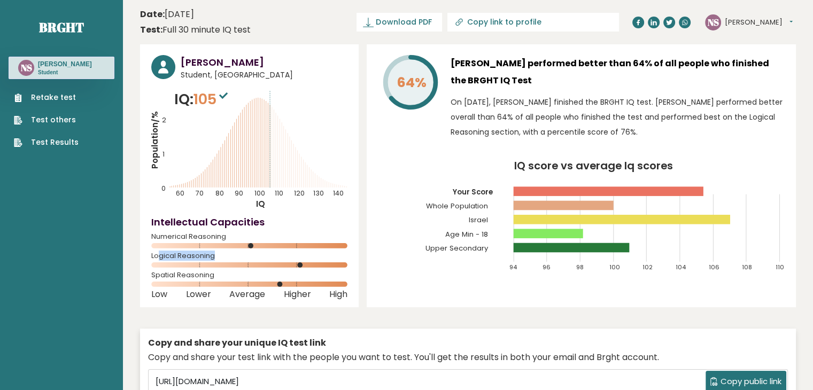
click at [197, 260] on div "Logical Reasoning" at bounding box center [249, 262] width 196 height 17
click at [195, 255] on span "Logical Reasoning" at bounding box center [249, 256] width 196 height 4
drag, startPoint x: 158, startPoint y: 235, endPoint x: 209, endPoint y: 236, distance: 51.8
click at [204, 240] on div "Numerical Reasoning" at bounding box center [249, 243] width 196 height 17
click at [211, 235] on span "Numerical Reasoning" at bounding box center [249, 237] width 196 height 4
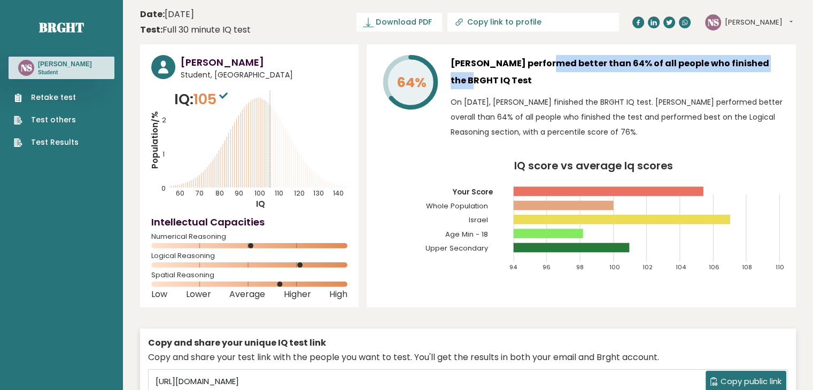
drag, startPoint x: 496, startPoint y: 58, endPoint x: 725, endPoint y: 64, distance: 228.3
click at [725, 64] on h3 "[PERSON_NAME] performed better than 64% of all people who finished the BRGHT IQ…" at bounding box center [618, 72] width 334 height 34
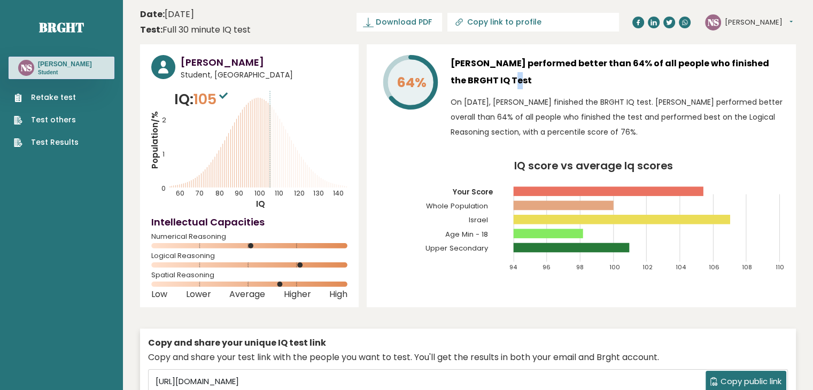
click at [459, 82] on h3 "[PERSON_NAME] performed better than 64% of all people who finished the BRGHT IQ…" at bounding box center [618, 72] width 334 height 34
click at [420, 215] on icon "IQ score vs average Iq scores 94 96 98 100 102 104 106 108 110 Your Score Whole…" at bounding box center [581, 221] width 407 height 120
